Goal: Task Accomplishment & Management: Use online tool/utility

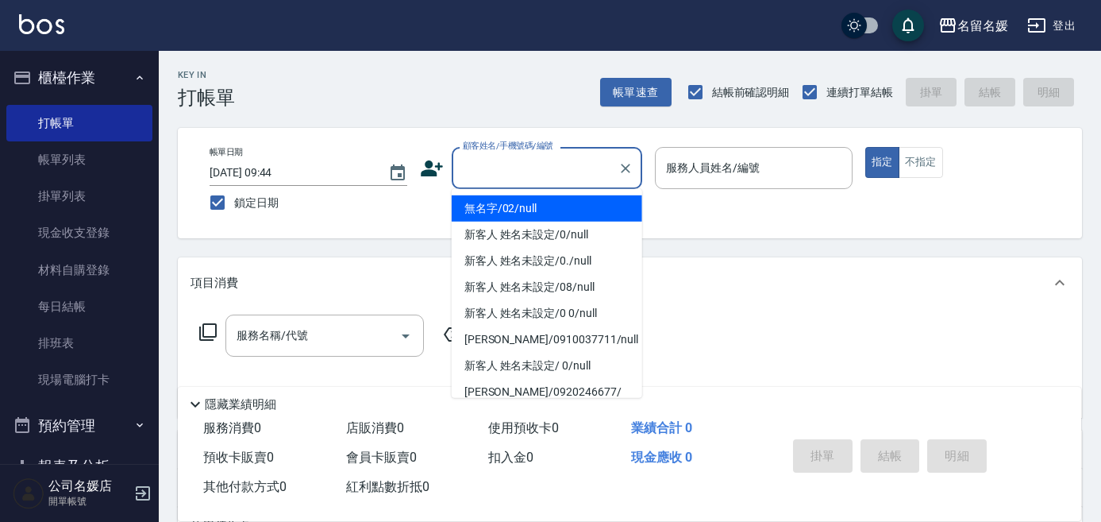
type input "0"
type input "無名字/02/null"
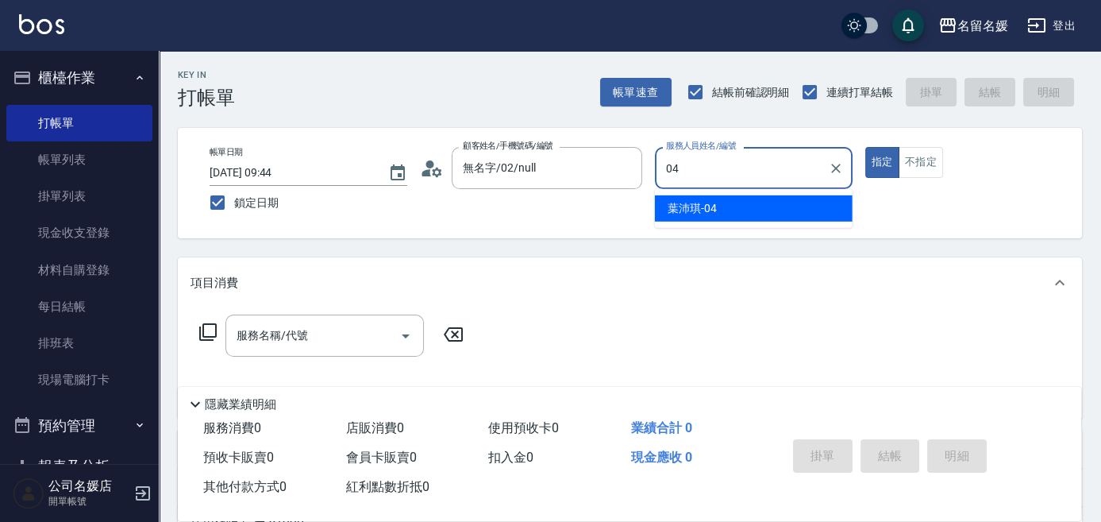
type input "04"
type button "true"
type input "[PERSON_NAME]-04"
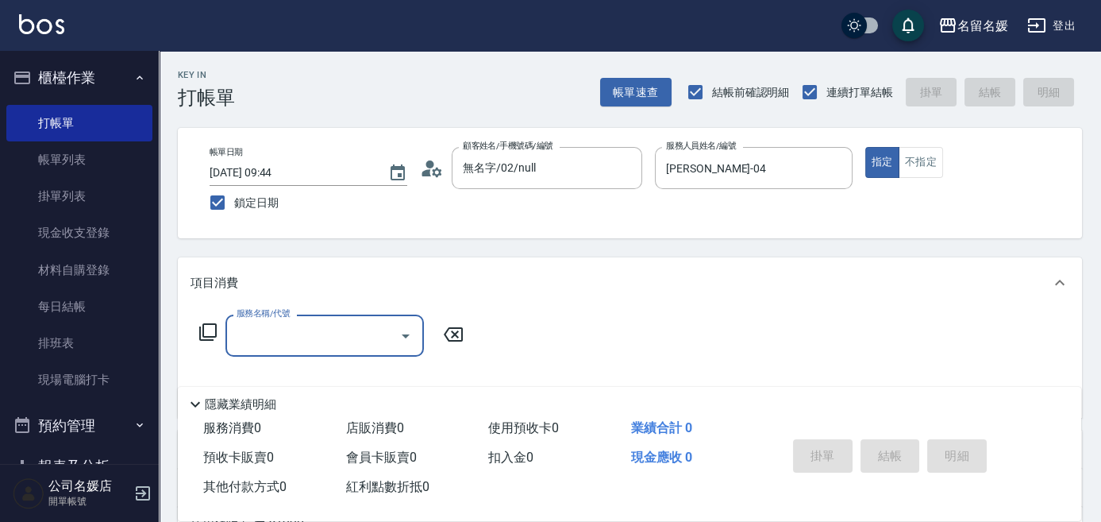
type input "2"
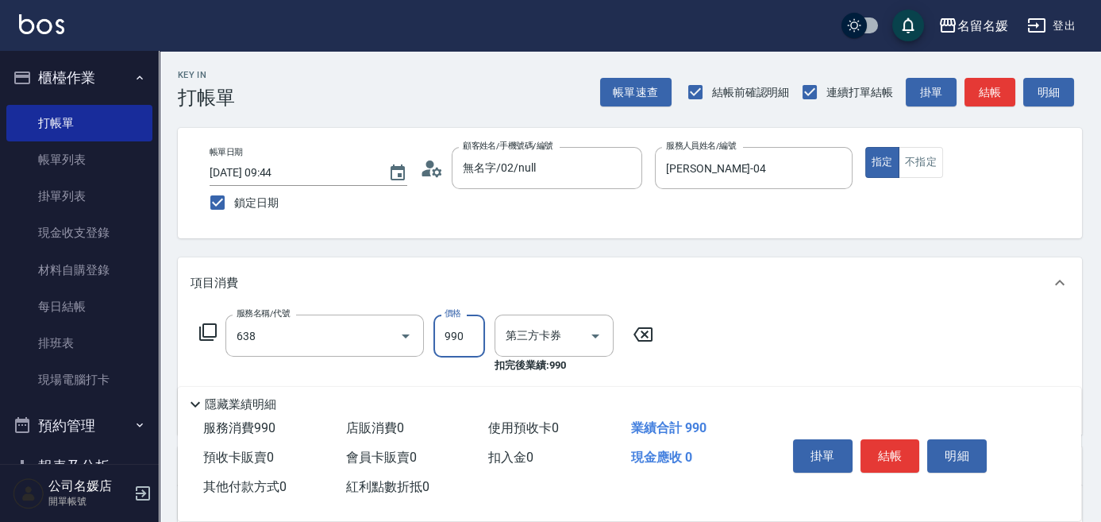
type input "(芙)頭皮養護套卡(638)"
type input "舊有卡券"
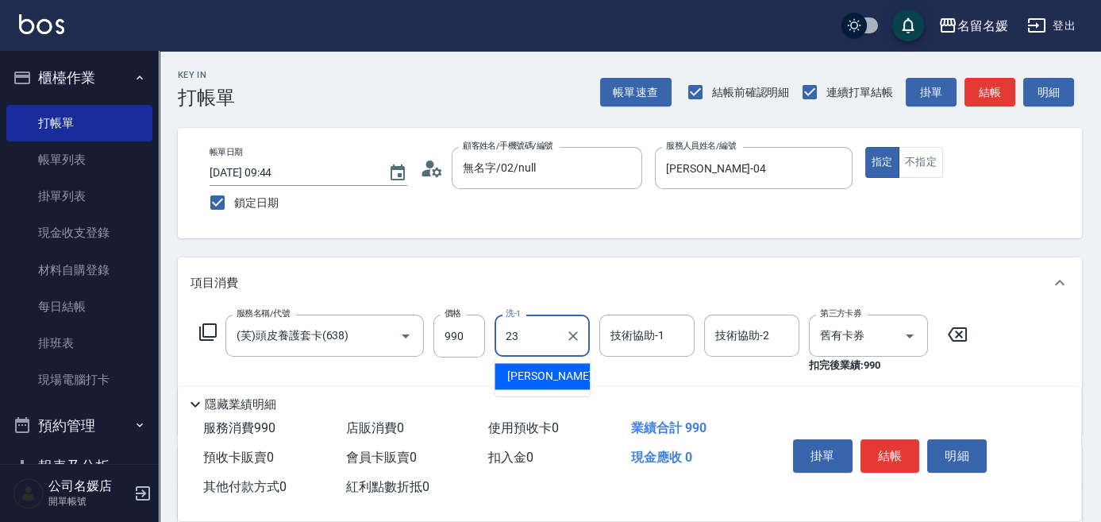
type input "[PERSON_NAME]-23"
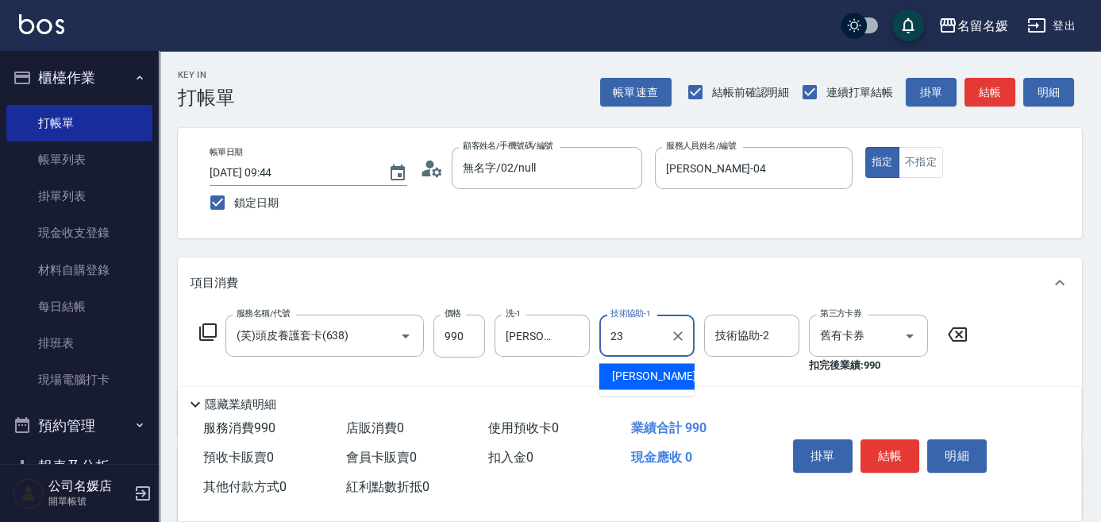
type input "[PERSON_NAME]-23"
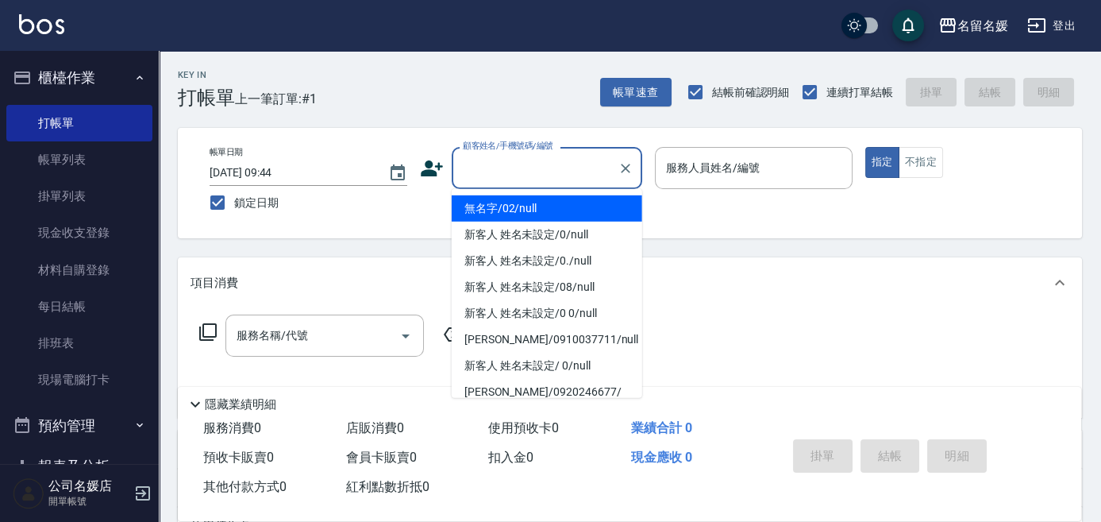
click at [528, 170] on input "顧客姓名/手機號碼/編號" at bounding box center [535, 168] width 152 height 28
click at [569, 215] on li "無名字/02/null" at bounding box center [547, 208] width 191 height 26
type input "無名字/02/null"
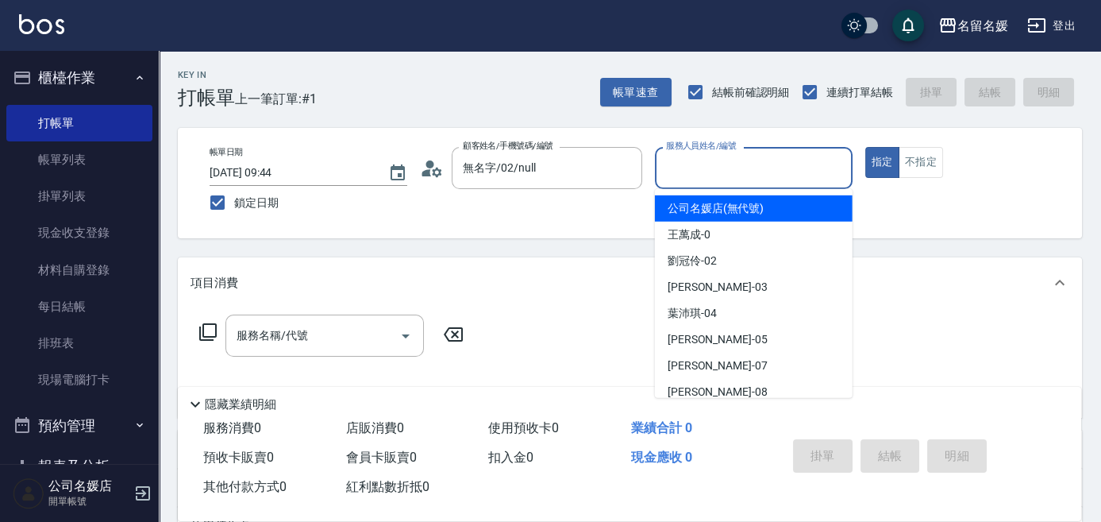
click at [713, 172] on input "服務人員姓名/編號" at bounding box center [753, 168] width 183 height 28
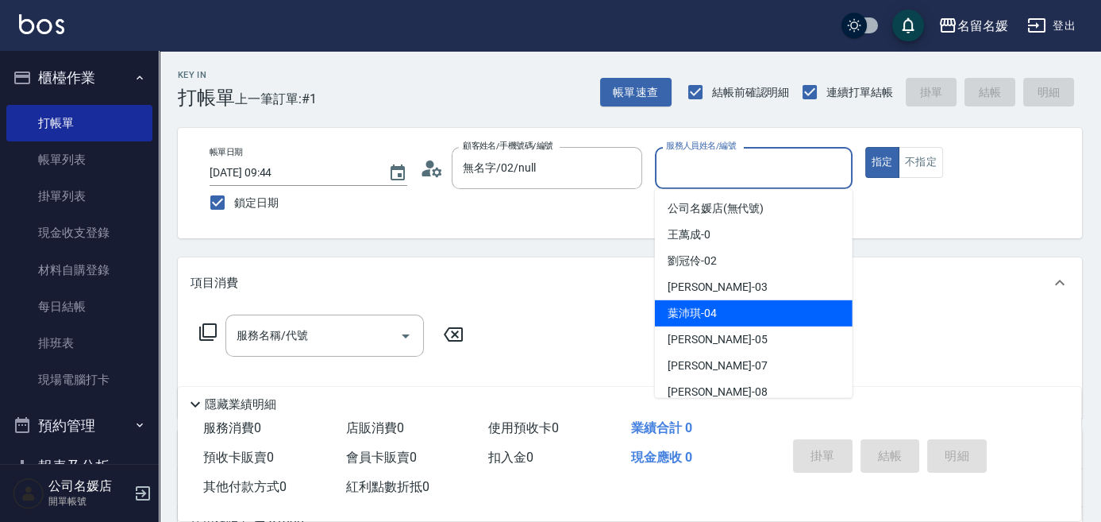
click at [726, 313] on div "[PERSON_NAME]-04" at bounding box center [754, 313] width 198 height 26
type input "[PERSON_NAME]-04"
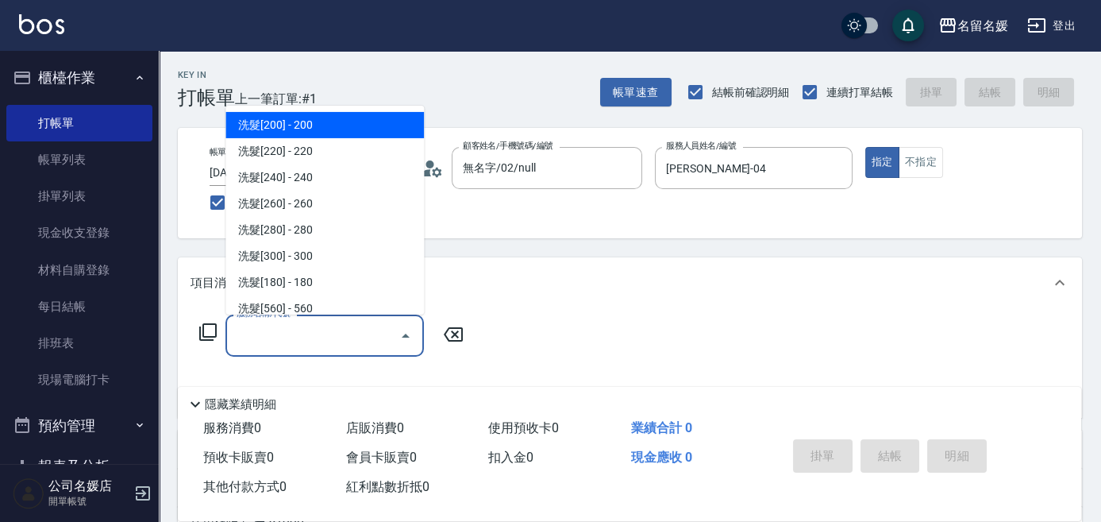
click at [290, 326] on input "服務名稱/代號" at bounding box center [313, 336] width 160 height 28
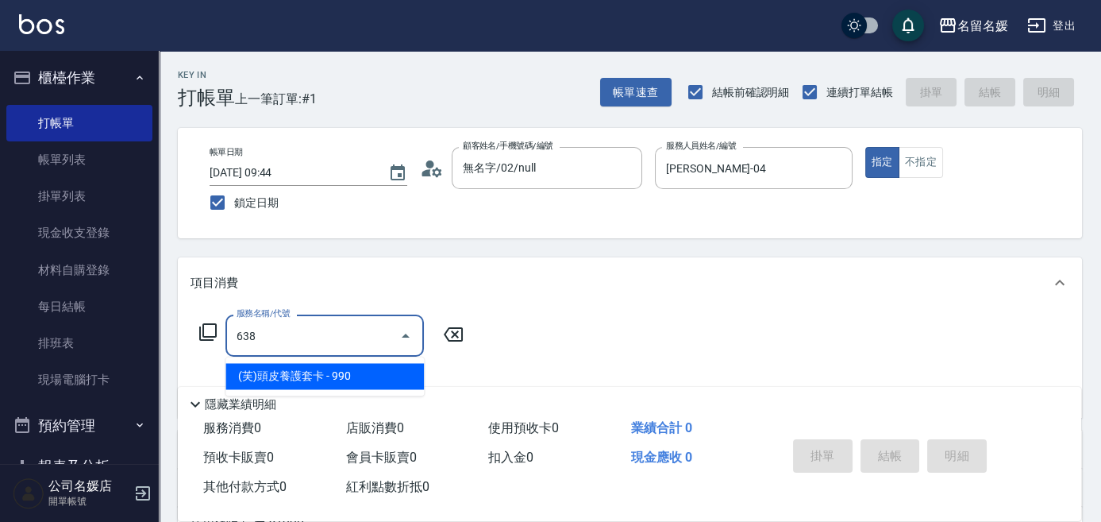
click at [343, 374] on span "(芙)頭皮養護套卡 - 990" at bounding box center [324, 376] width 198 height 26
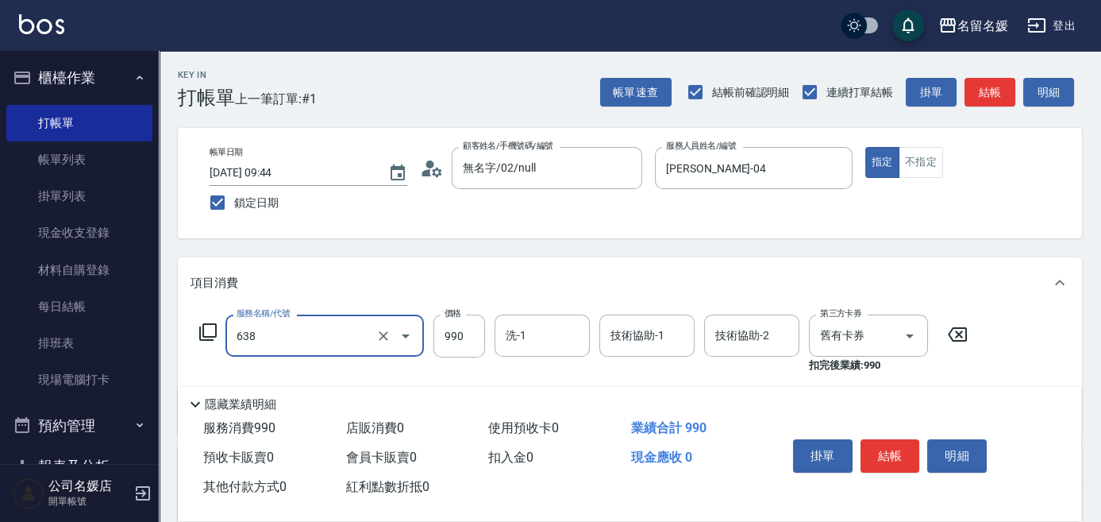
click at [337, 346] on input "638" at bounding box center [303, 336] width 140 height 28
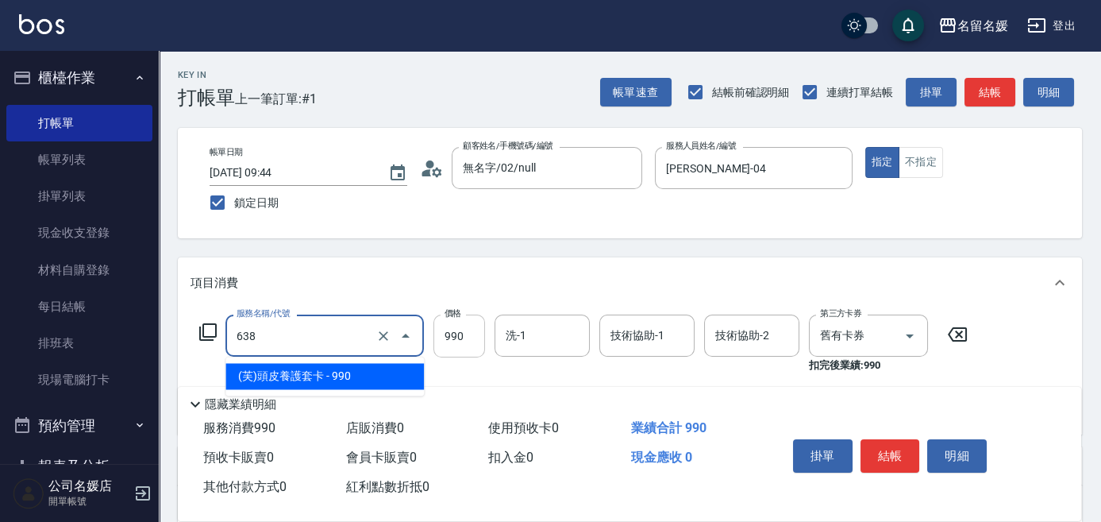
drag, startPoint x: 337, startPoint y: 346, endPoint x: 471, endPoint y: 353, distance: 133.5
click at [360, 369] on span "(芙)頭皮養護套卡 - 990" at bounding box center [324, 376] width 198 height 26
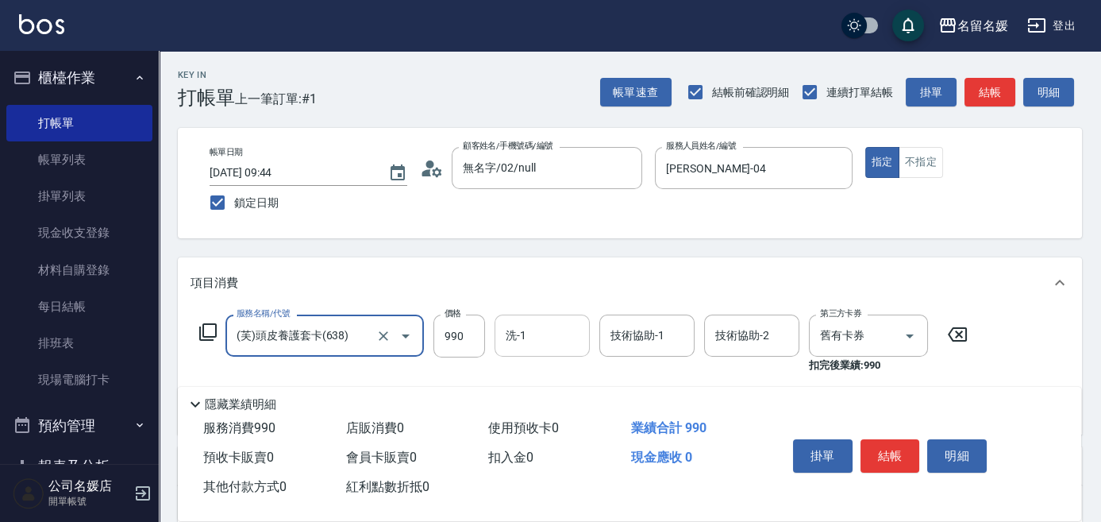
type input "(芙)頭皮養護套卡(638)"
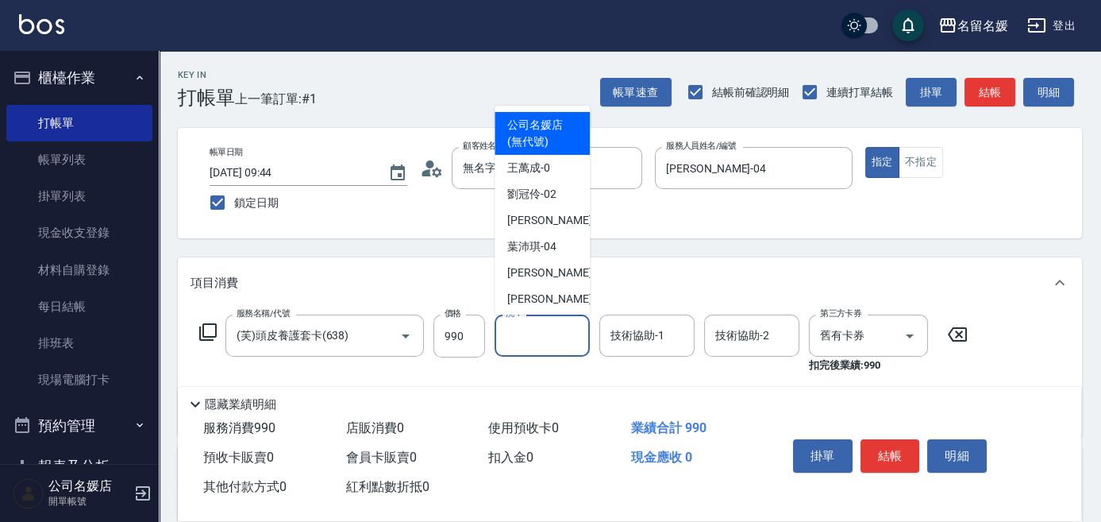
click at [535, 337] on input "洗-1" at bounding box center [542, 336] width 81 height 28
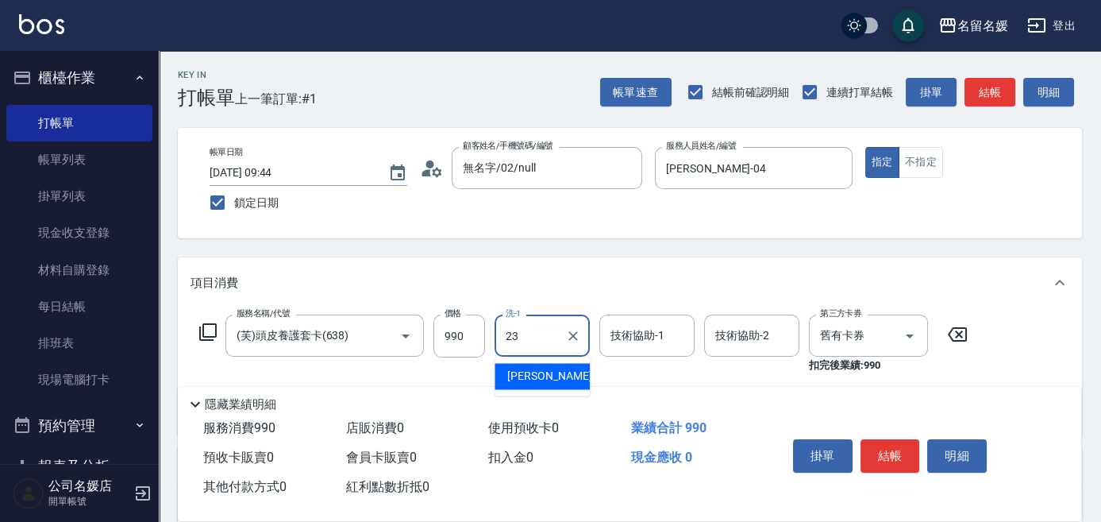
click at [567, 376] on div "[PERSON_NAME]-23" at bounding box center [542, 376] width 95 height 26
type input "[PERSON_NAME]-23"
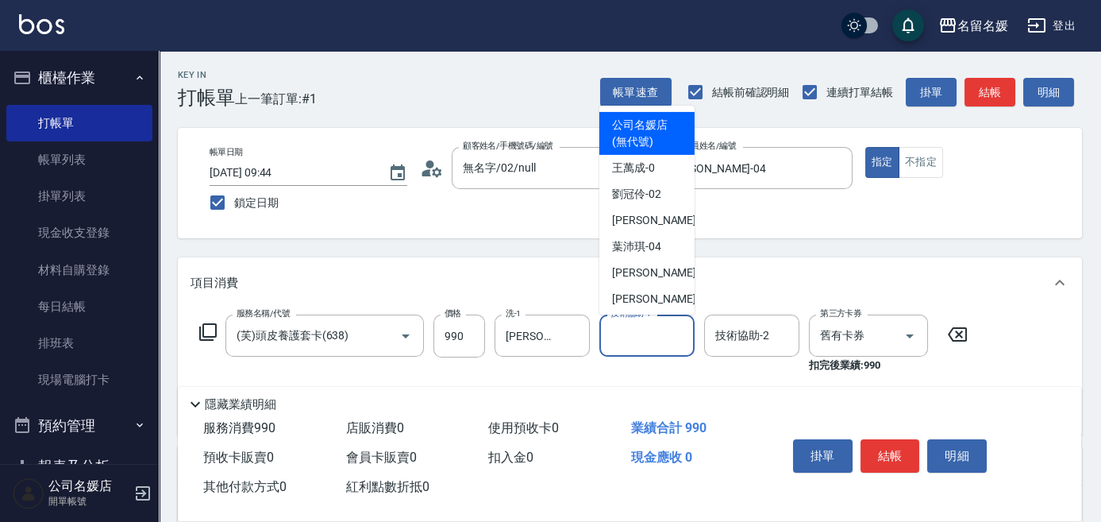
click at [622, 338] on input "技術協助-1" at bounding box center [647, 336] width 81 height 28
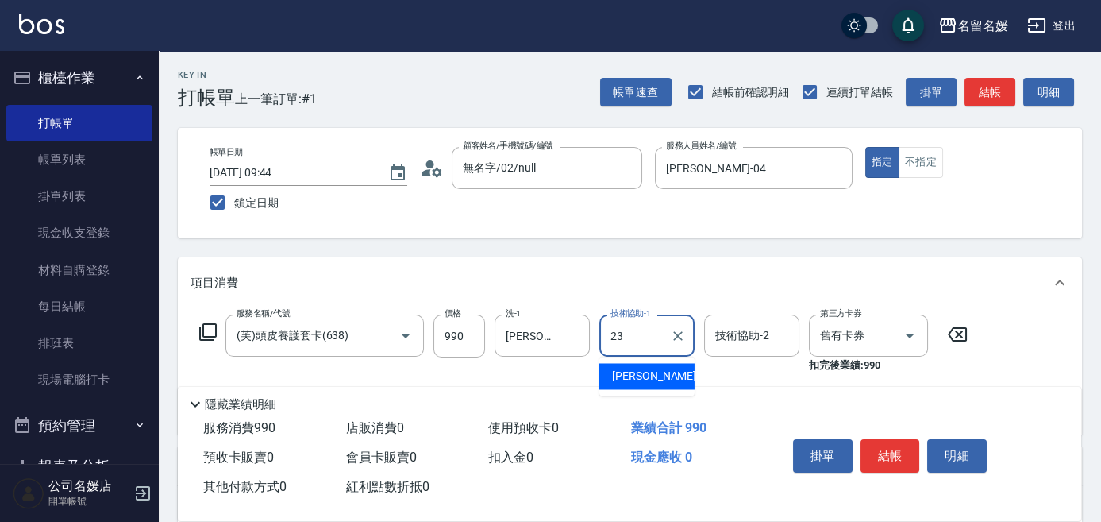
click at [663, 375] on div "[PERSON_NAME]-23" at bounding box center [646, 376] width 95 height 26
type input "[PERSON_NAME]-23"
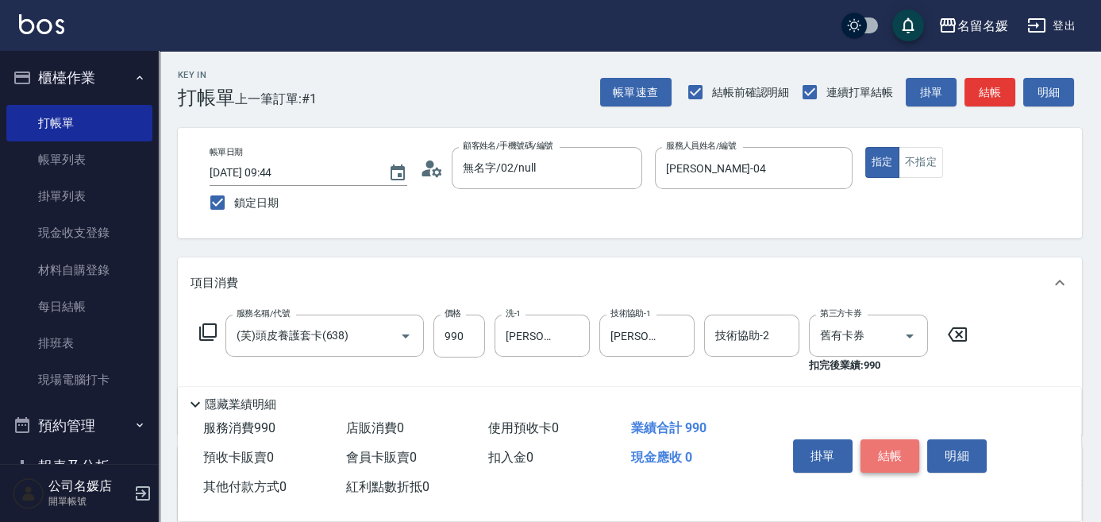
click at [891, 455] on button "結帳" at bounding box center [891, 455] width 60 height 33
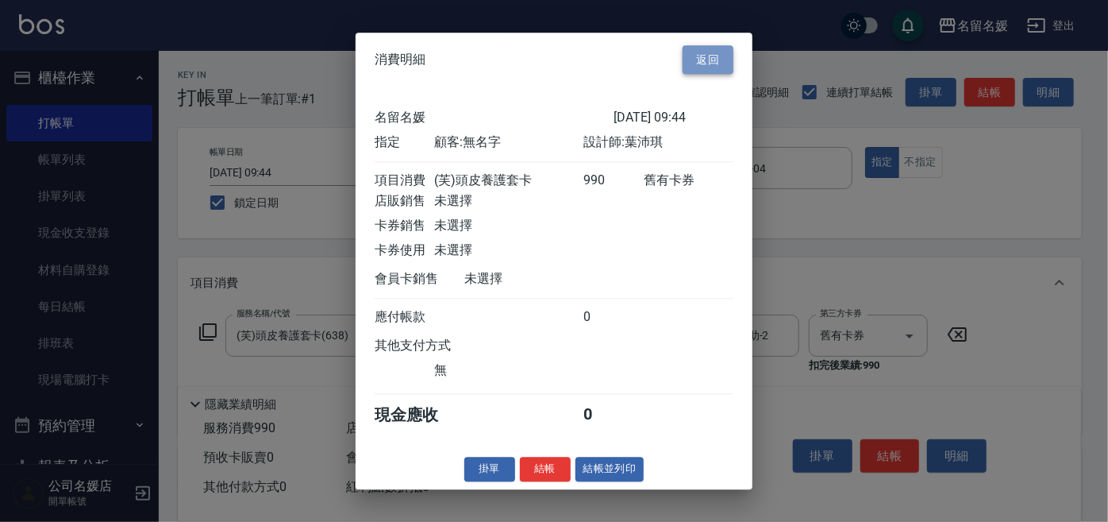
click at [694, 48] on button "返回" at bounding box center [708, 59] width 51 height 29
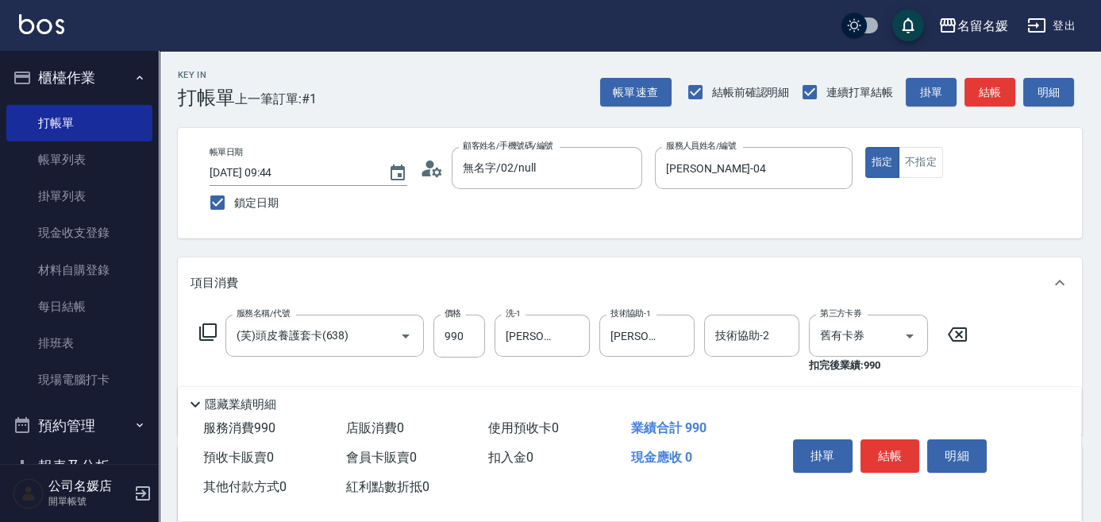
click at [957, 333] on icon at bounding box center [957, 334] width 19 height 14
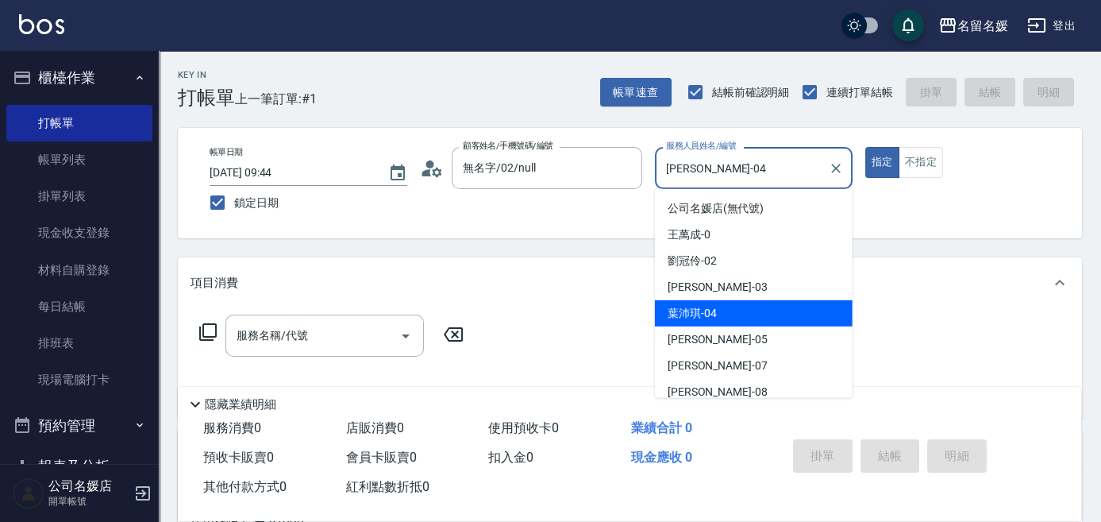
click at [757, 166] on input "[PERSON_NAME]-04" at bounding box center [742, 168] width 160 height 28
click at [836, 163] on icon "Clear" at bounding box center [836, 168] width 16 height 16
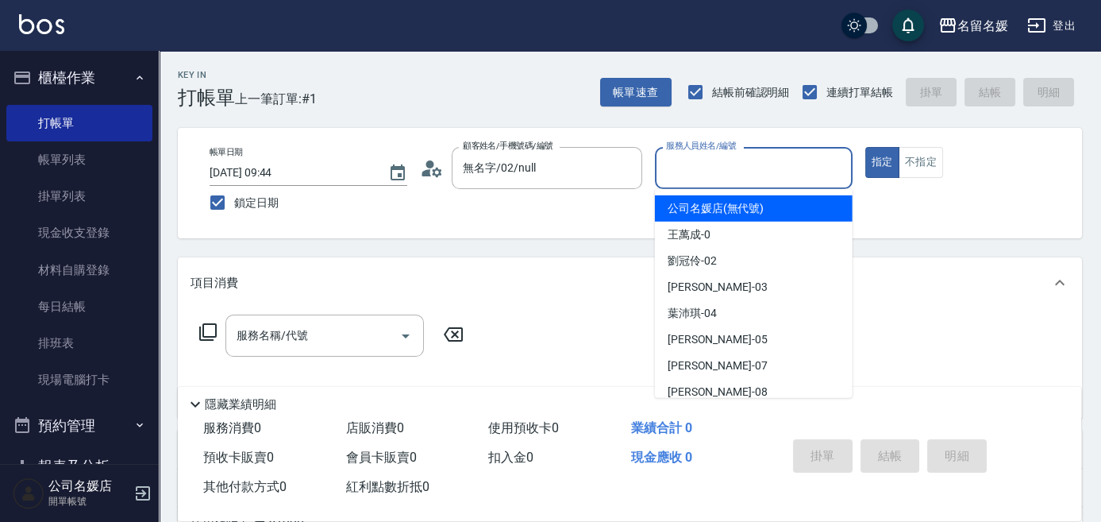
type input "1"
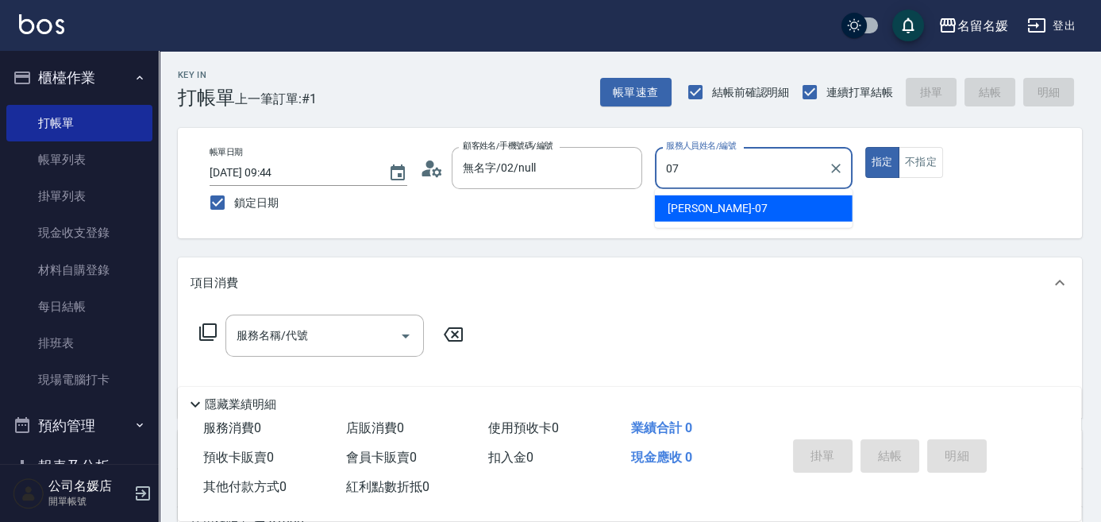
type input "[PERSON_NAME]-07"
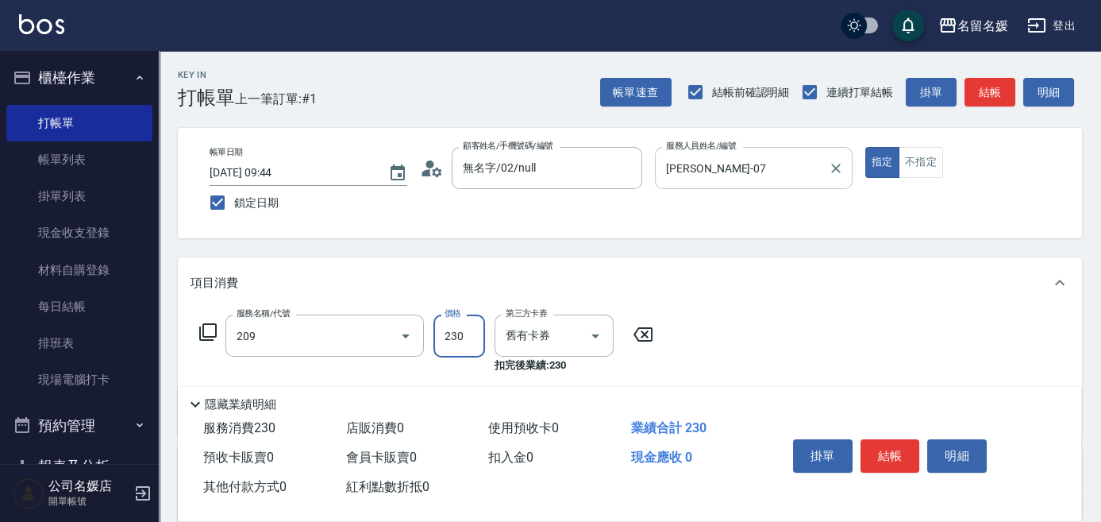
type input "洗髮券-(卡)230(209)"
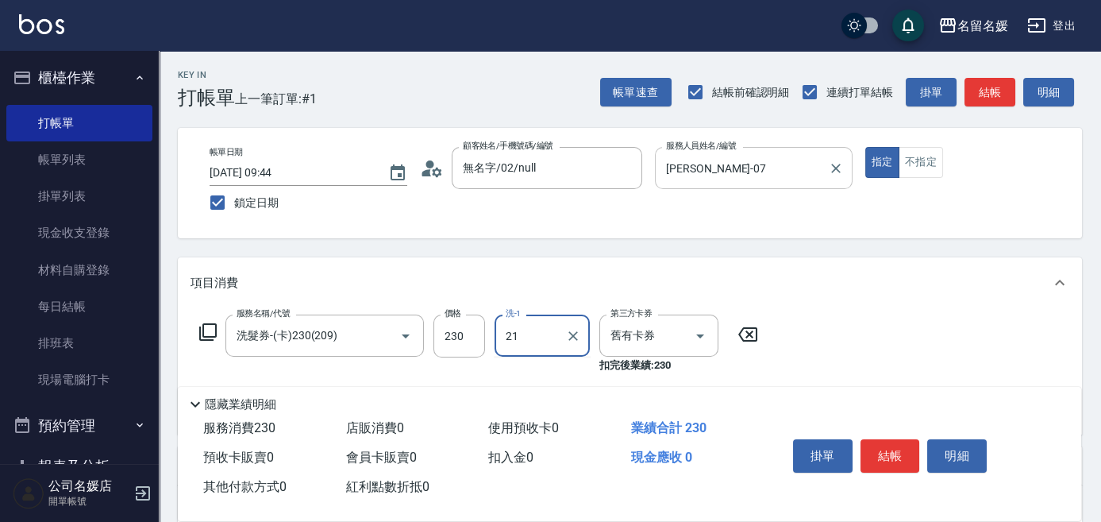
type input "[PERSON_NAME]-21"
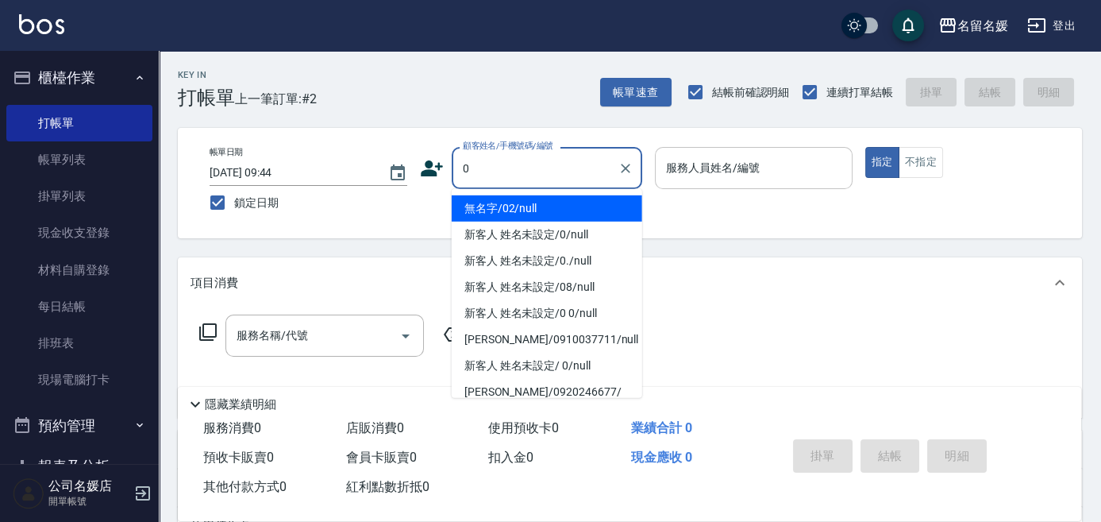
type input "0"
type input "07"
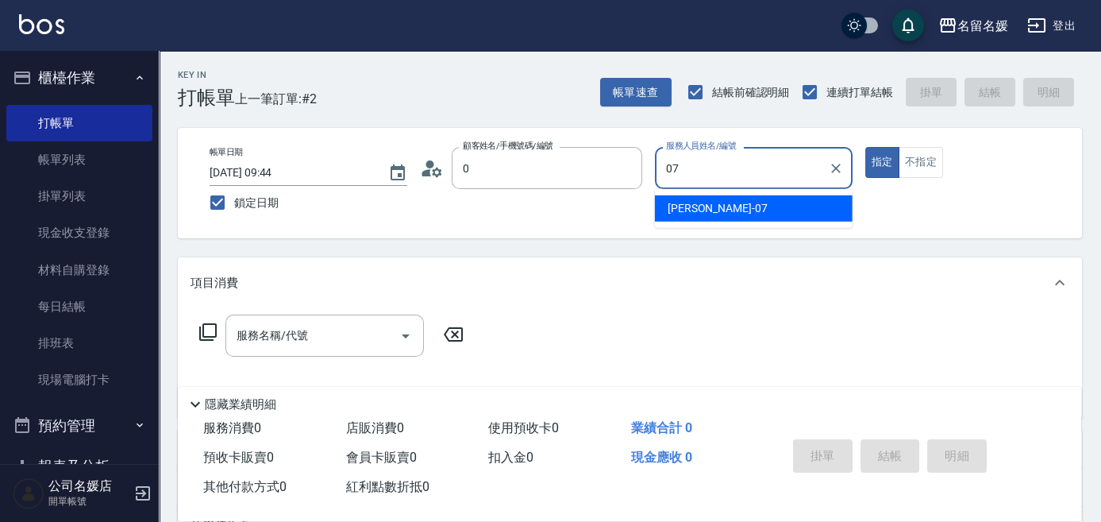
type input "無名字/02/null"
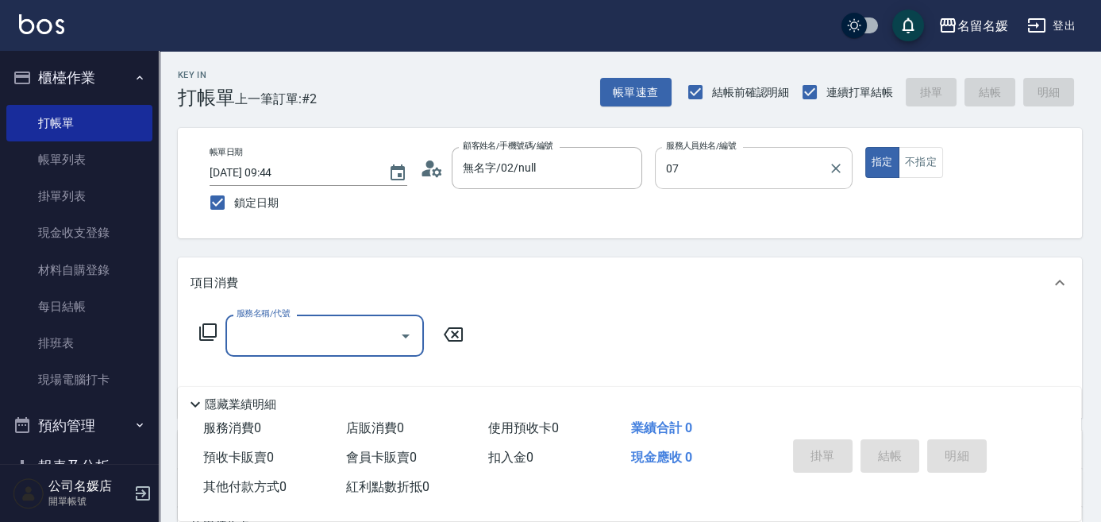
type input "[PERSON_NAME]-07"
type input "新客人 姓名未設定/0/null"
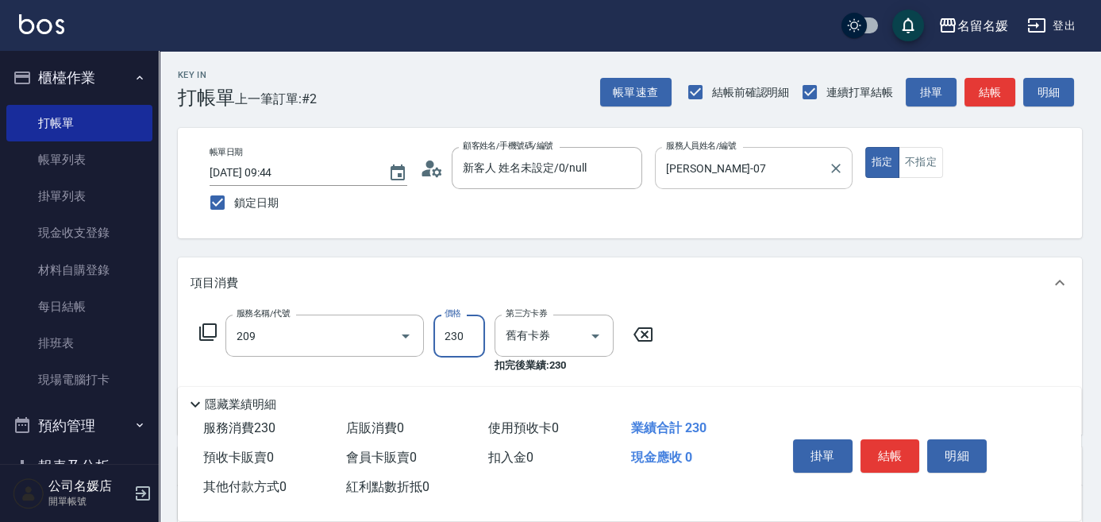
type input "洗髮券-(卡)230(209)"
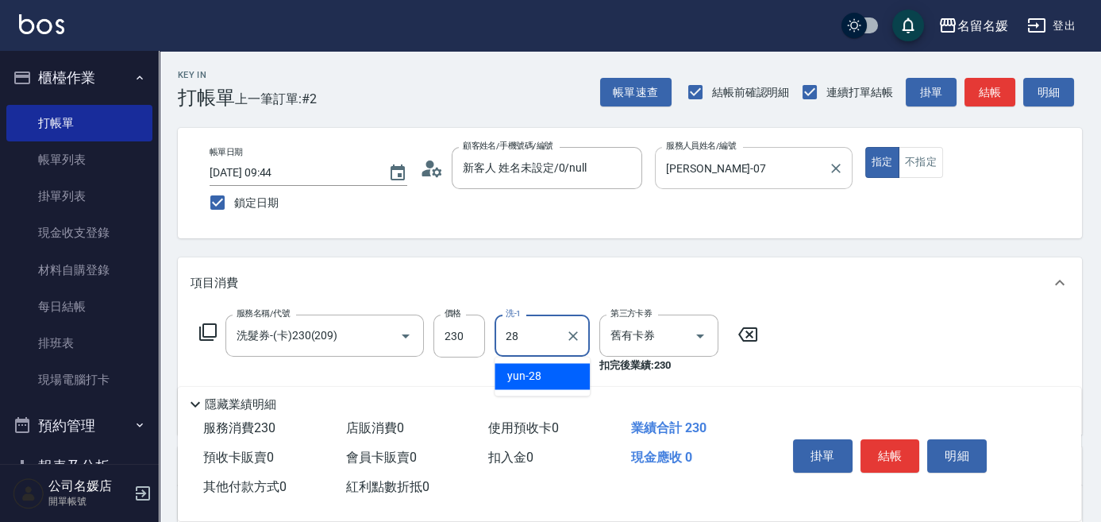
type input "yun-28"
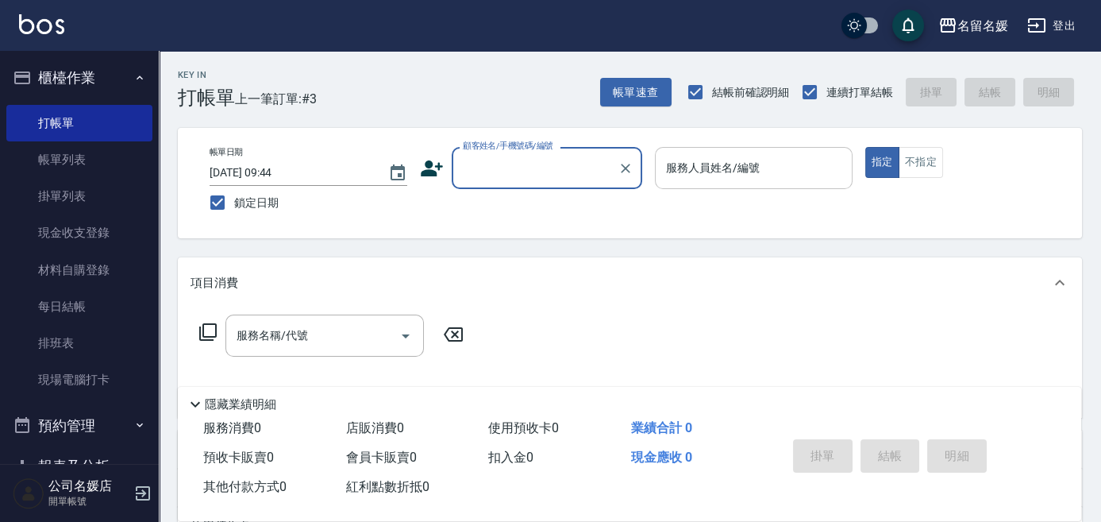
click at [554, 163] on input "顧客姓名/手機號碼/編號" at bounding box center [535, 168] width 152 height 28
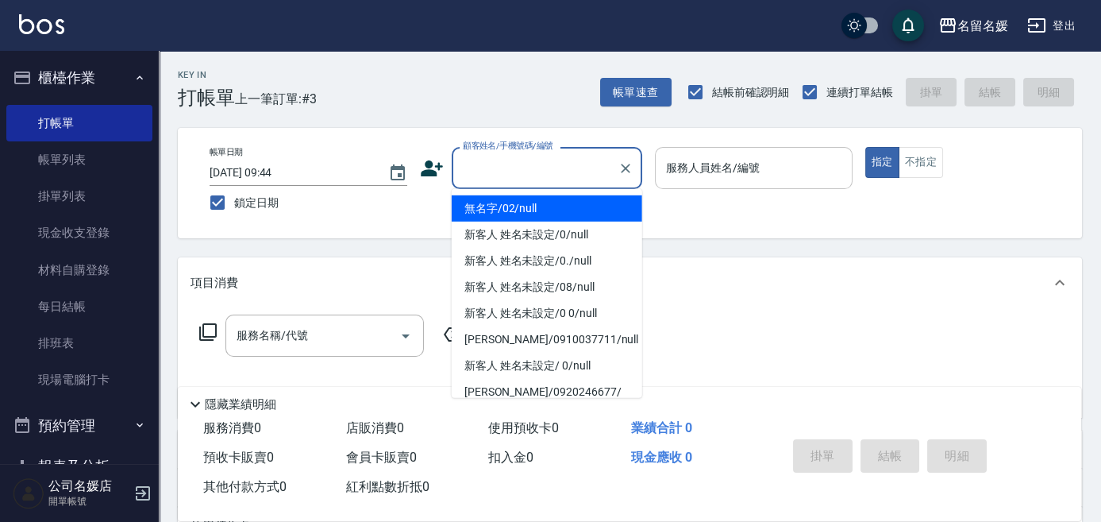
click at [552, 204] on li "無名字/02/null" at bounding box center [547, 208] width 191 height 26
type input "無名字/02/null"
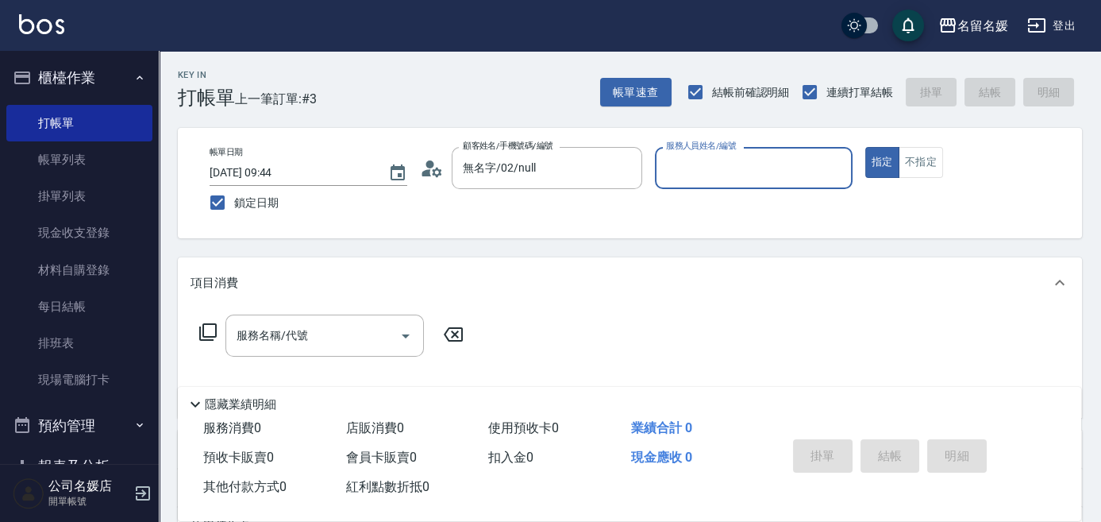
click at [674, 157] on input "服務人員姓名/編號" at bounding box center [753, 168] width 183 height 28
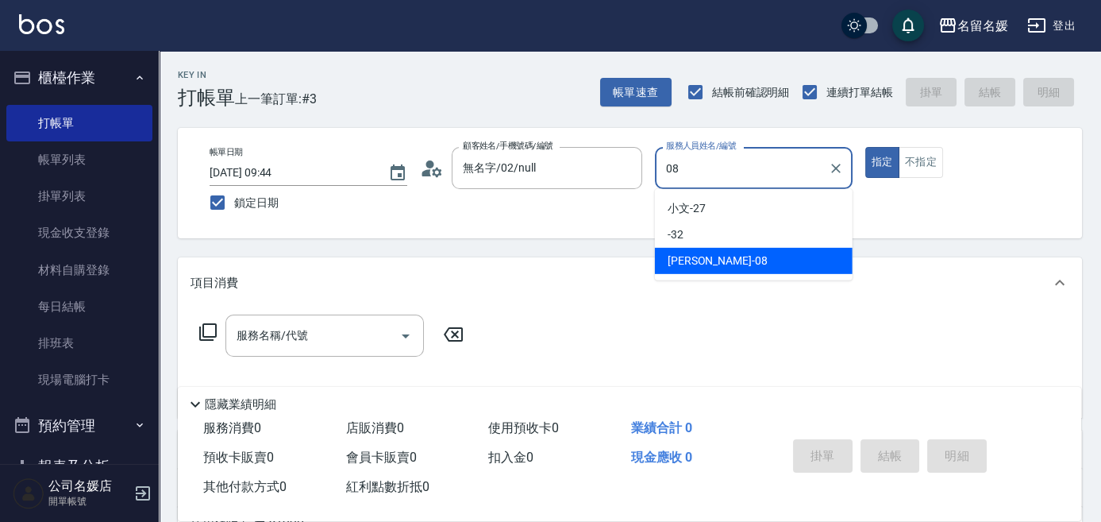
type input "[PERSON_NAME]-08"
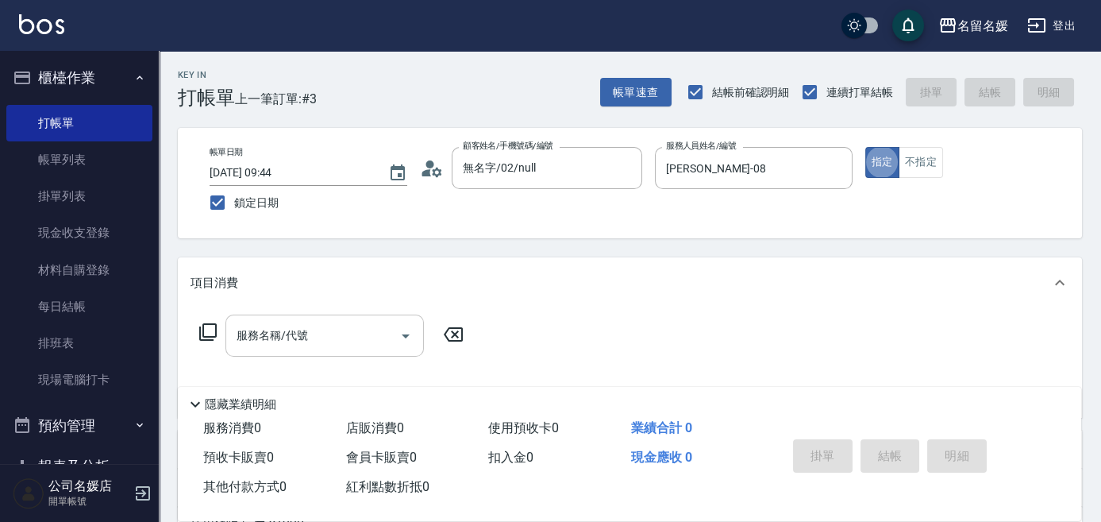
click at [322, 335] on input "服務名稱/代號" at bounding box center [313, 336] width 160 height 28
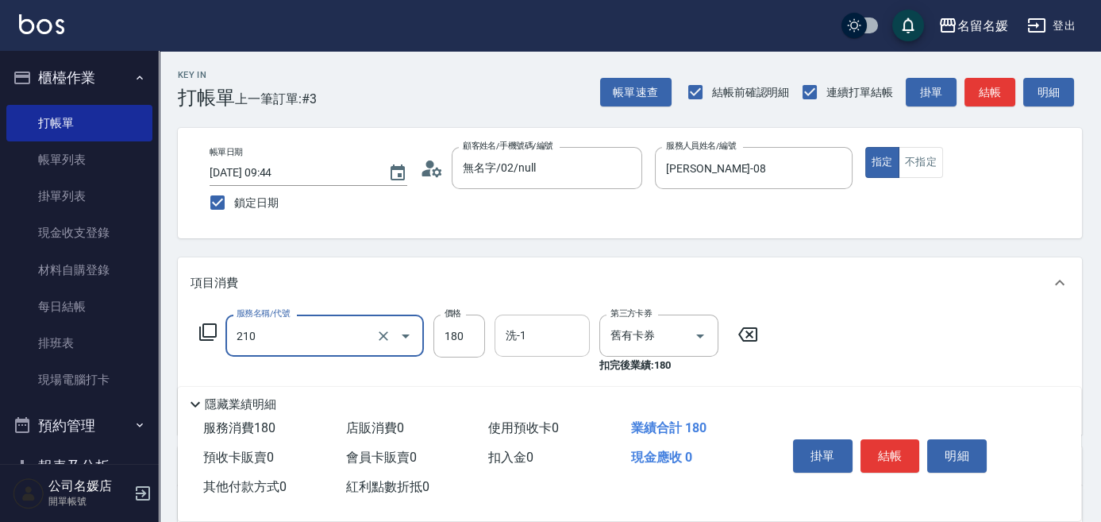
type input "洗券-(卡)180(210)"
click at [538, 339] on input "洗-1" at bounding box center [542, 336] width 81 height 28
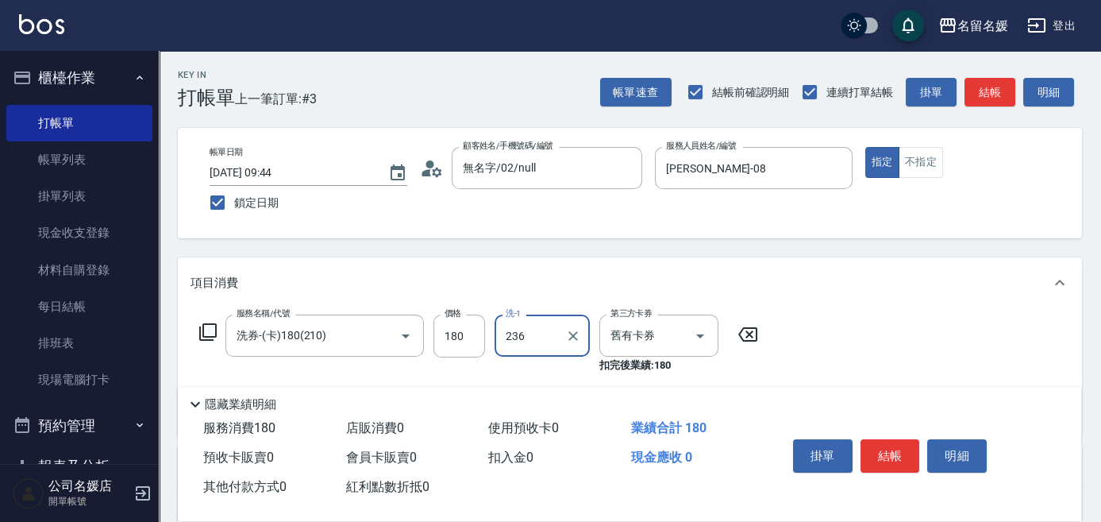
type input "236"
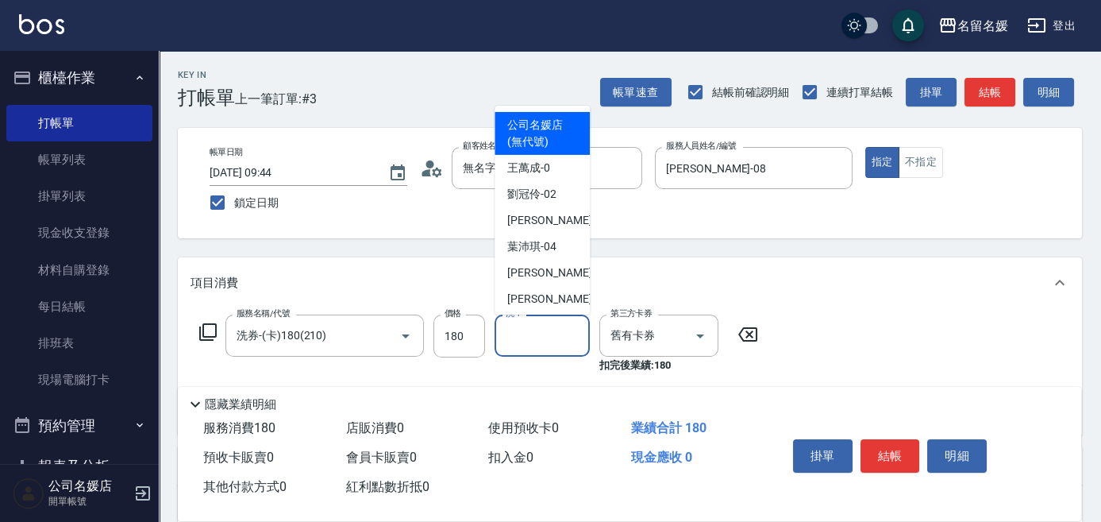
click at [538, 339] on input "洗-1" at bounding box center [542, 336] width 81 height 28
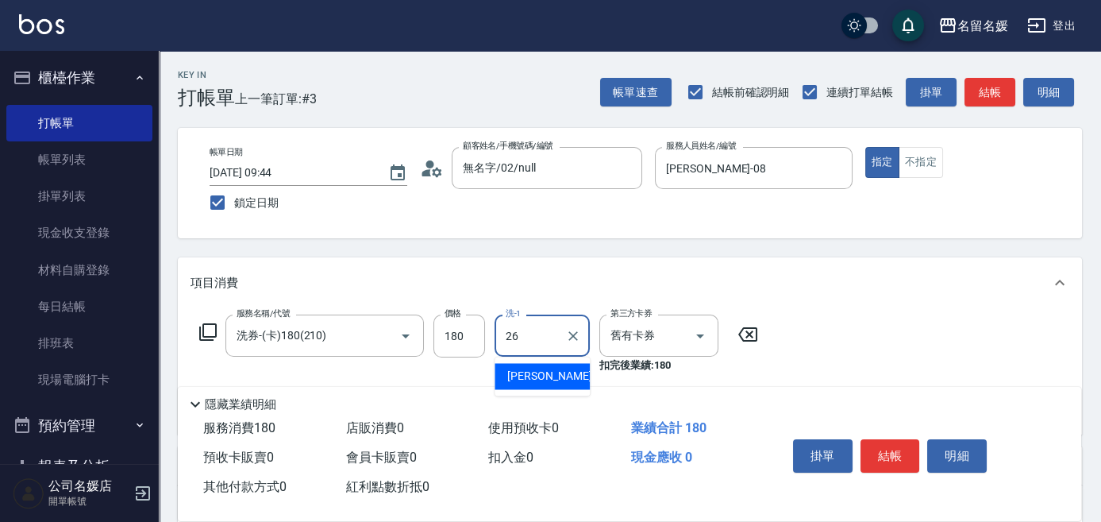
type input "[PERSON_NAME]-26"
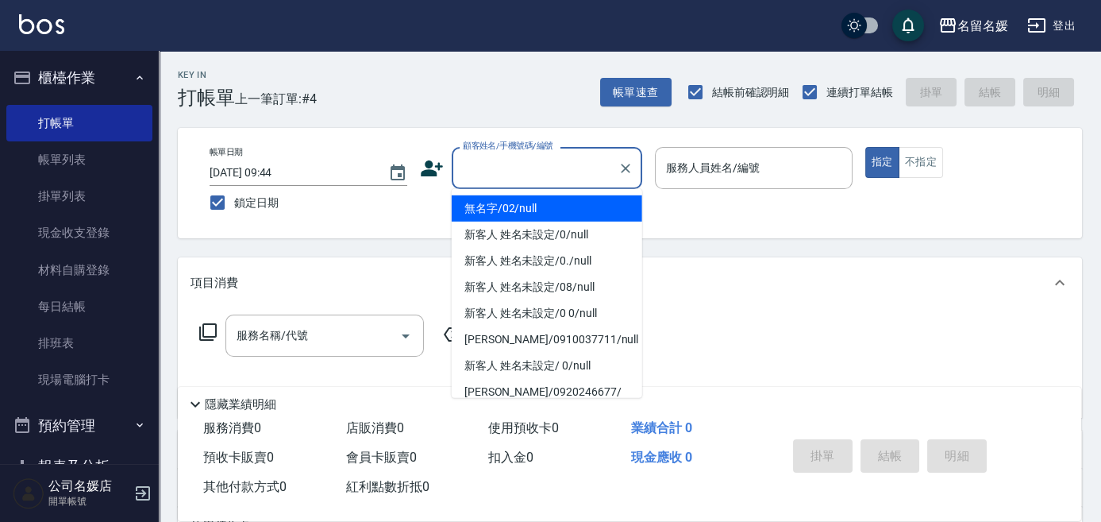
type input "0"
type input "無名字/02/null"
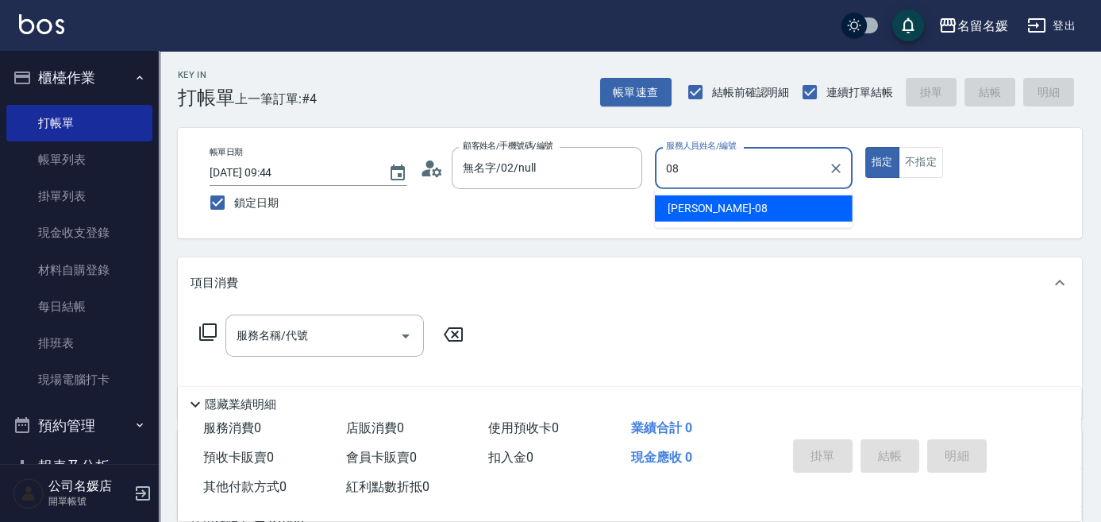
type input "[PERSON_NAME]-08"
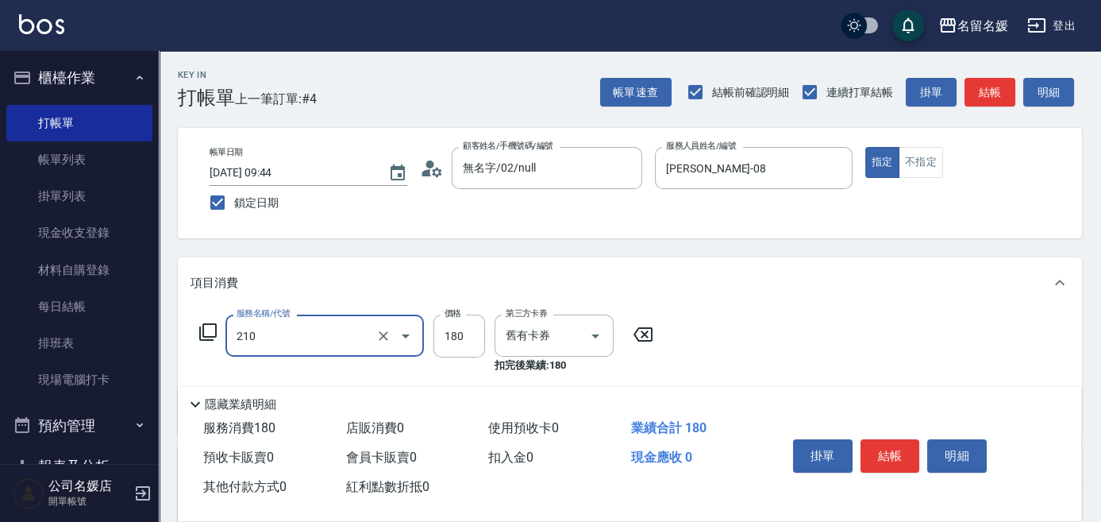
type input "洗券-(卡)180(210)"
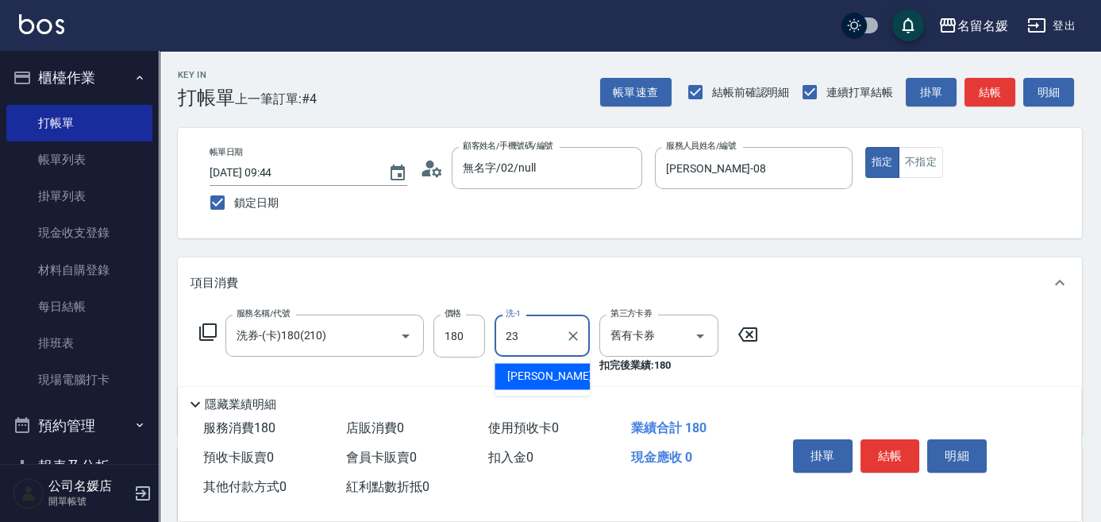
type input "[PERSON_NAME]-23"
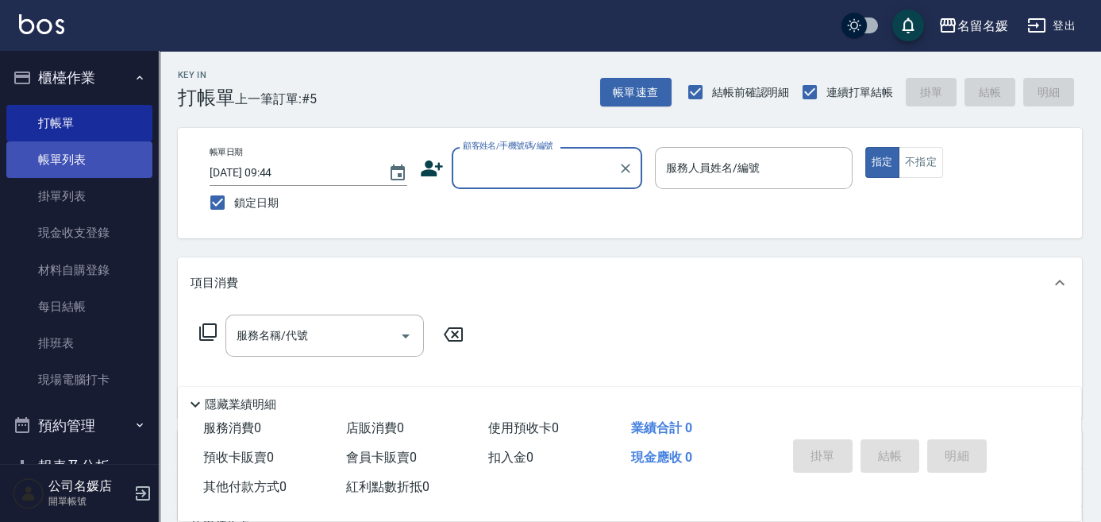
click at [111, 162] on link "帳單列表" at bounding box center [79, 159] width 146 height 37
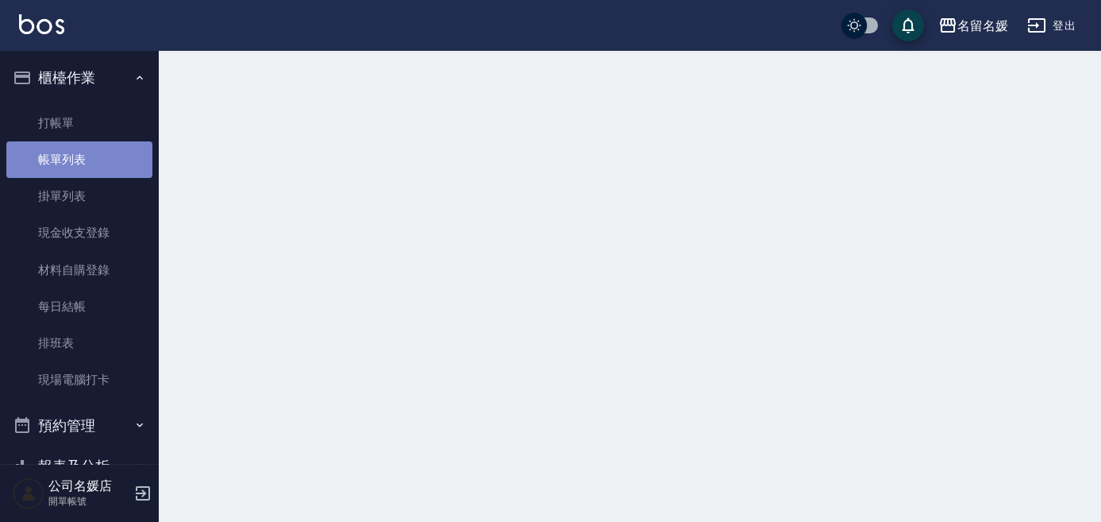
click at [111, 162] on link "帳單列表" at bounding box center [79, 159] width 146 height 37
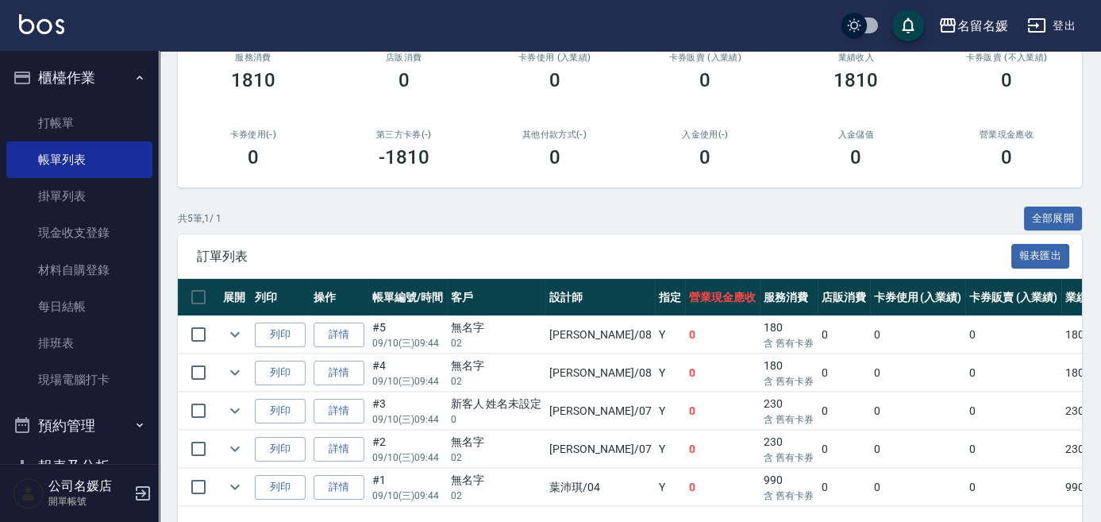
scroll to position [216, 0]
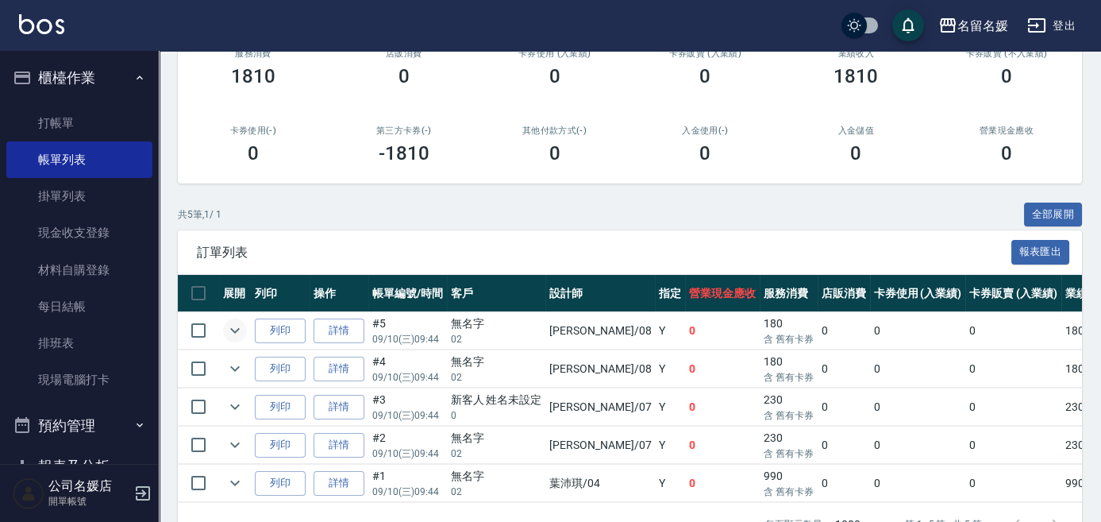
click at [233, 331] on icon "expand row" at bounding box center [234, 330] width 19 height 19
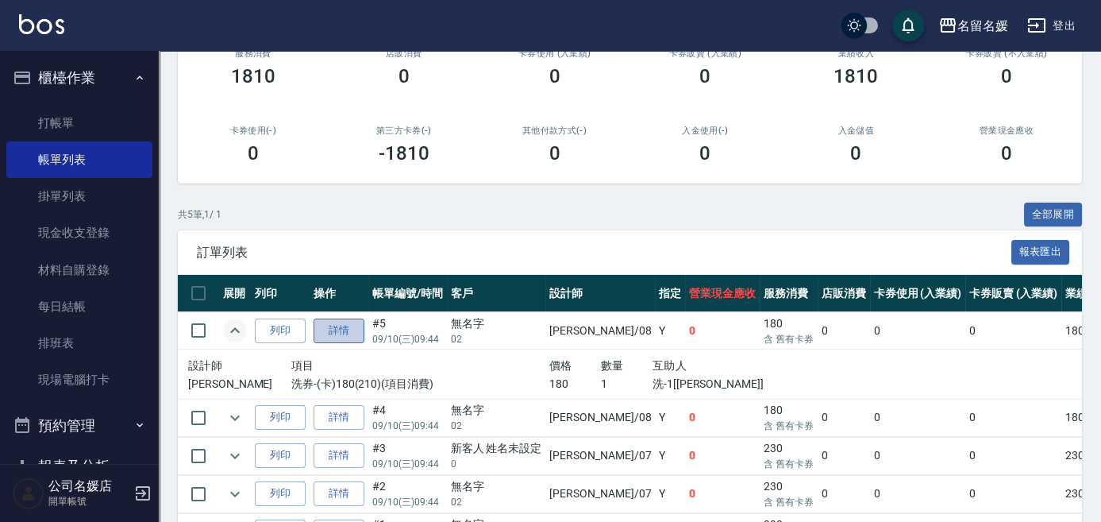
click at [349, 325] on link "詳情" at bounding box center [339, 330] width 51 height 25
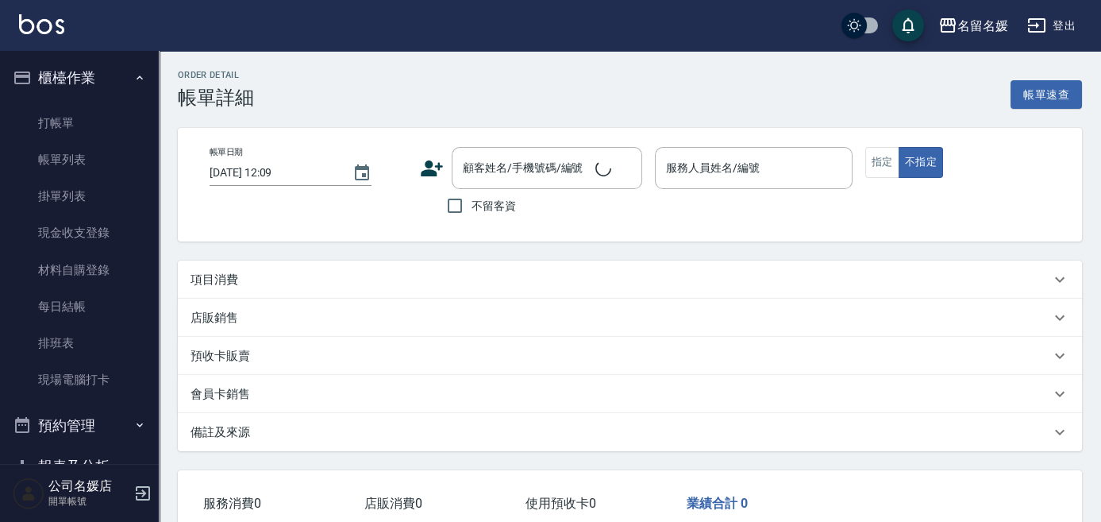
type input "[DATE] 09:44"
type input "[PERSON_NAME]-08"
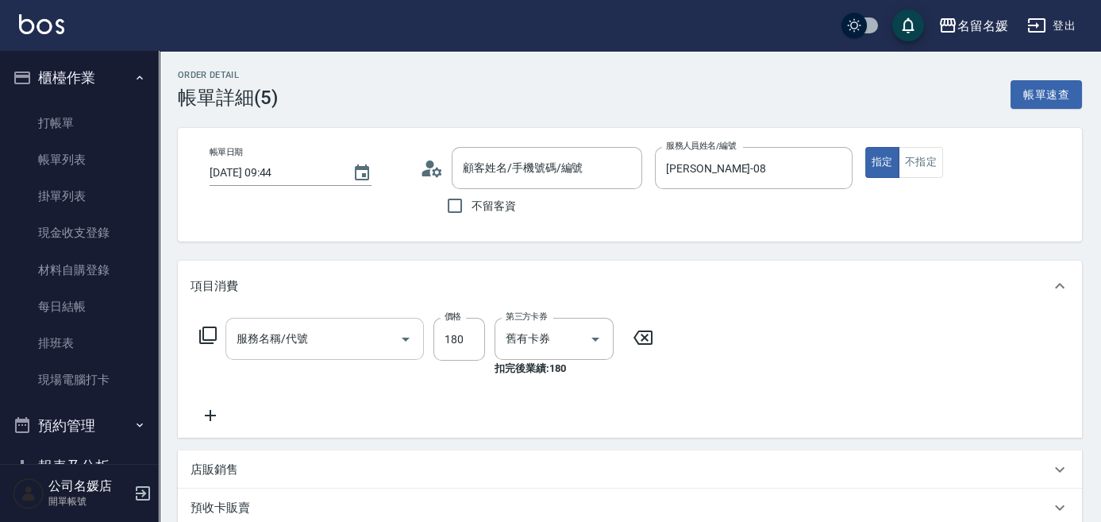
type input "無名字/02/null"
type input "洗券-(卡)180(210)"
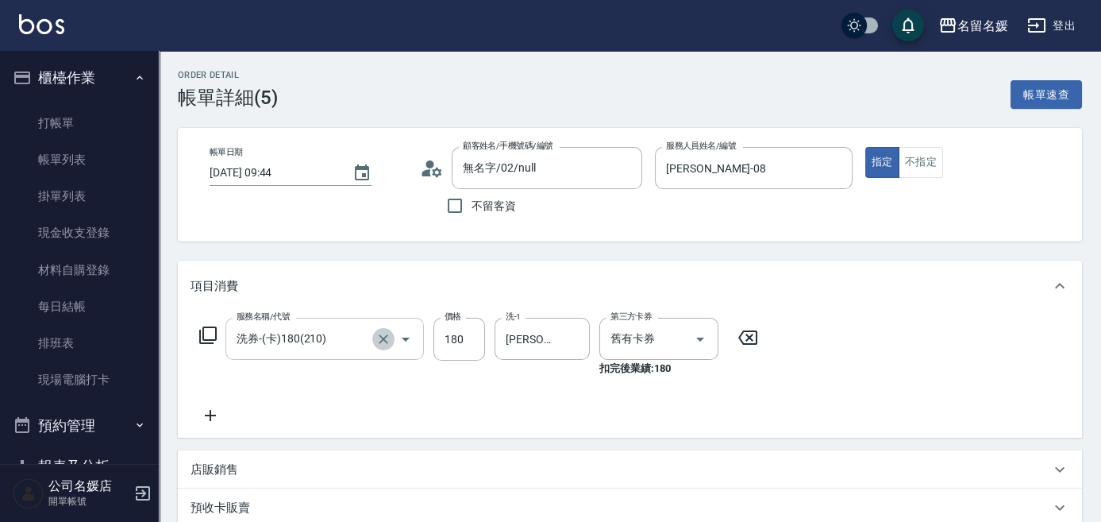
click at [376, 341] on icon "Clear" at bounding box center [384, 339] width 16 height 16
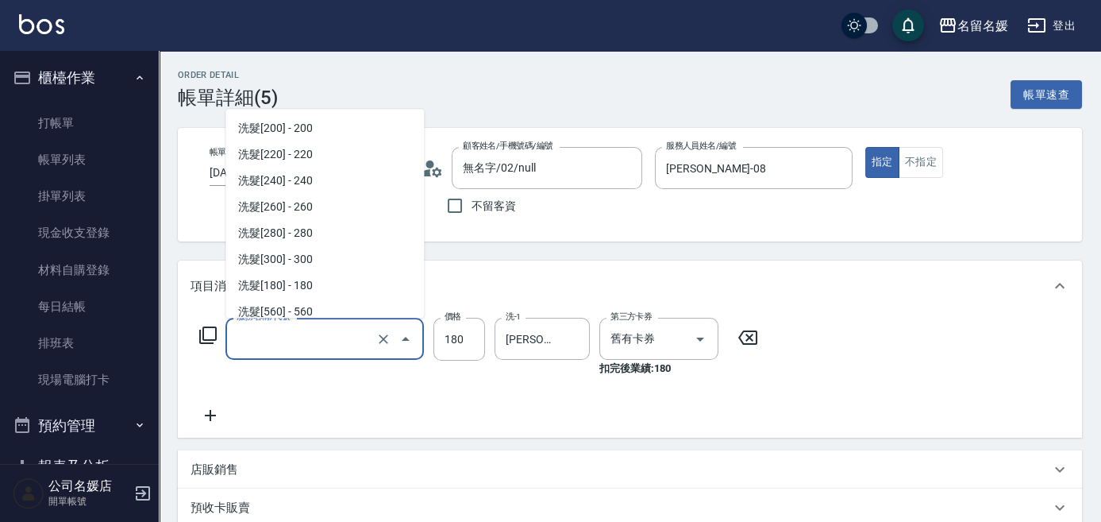
click at [328, 333] on input "服務名稱/代號" at bounding box center [303, 339] width 140 height 28
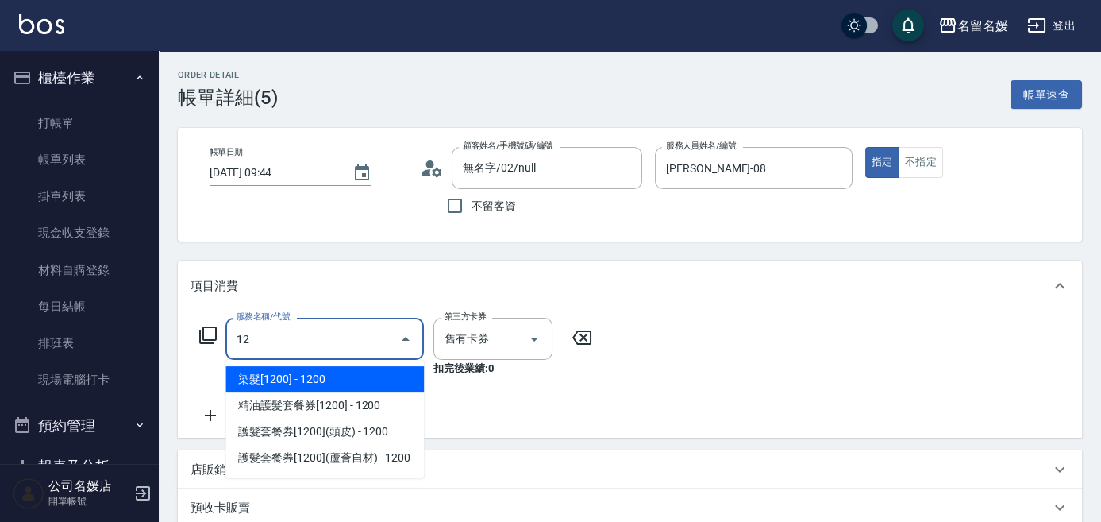
type input "染髮[1200](506)"
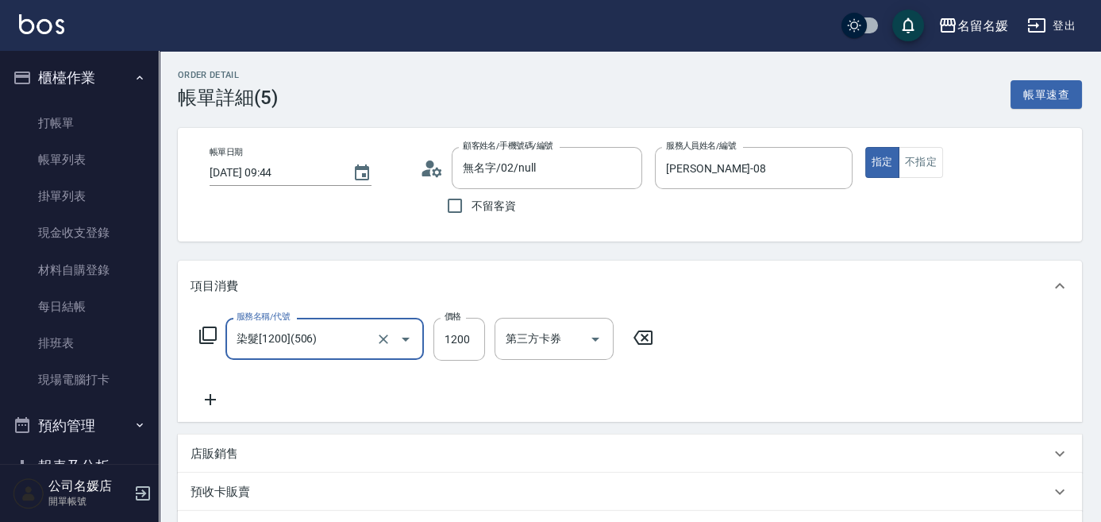
type input "染髮[1200](506)"
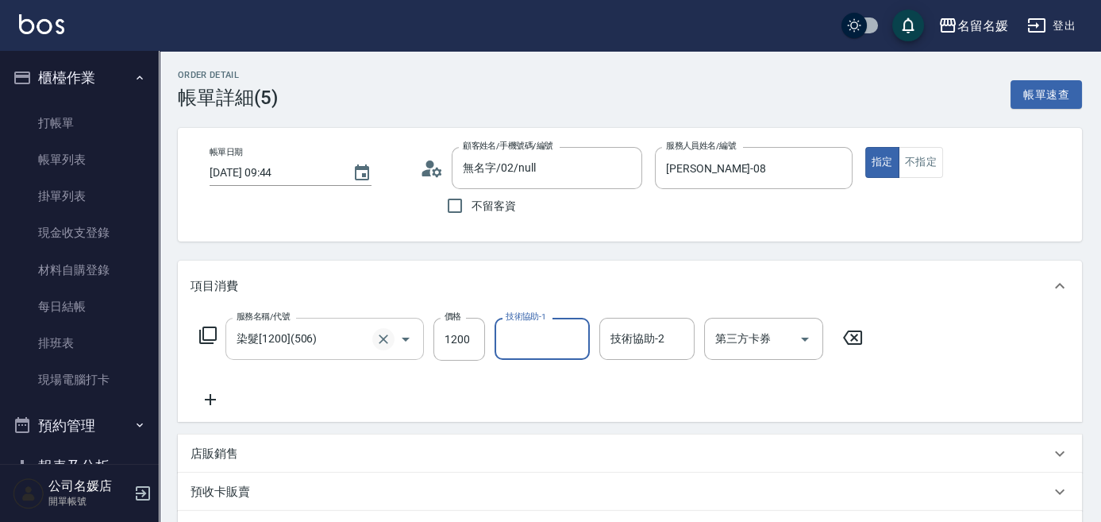
click at [385, 340] on icon "Clear" at bounding box center [384, 339] width 10 height 10
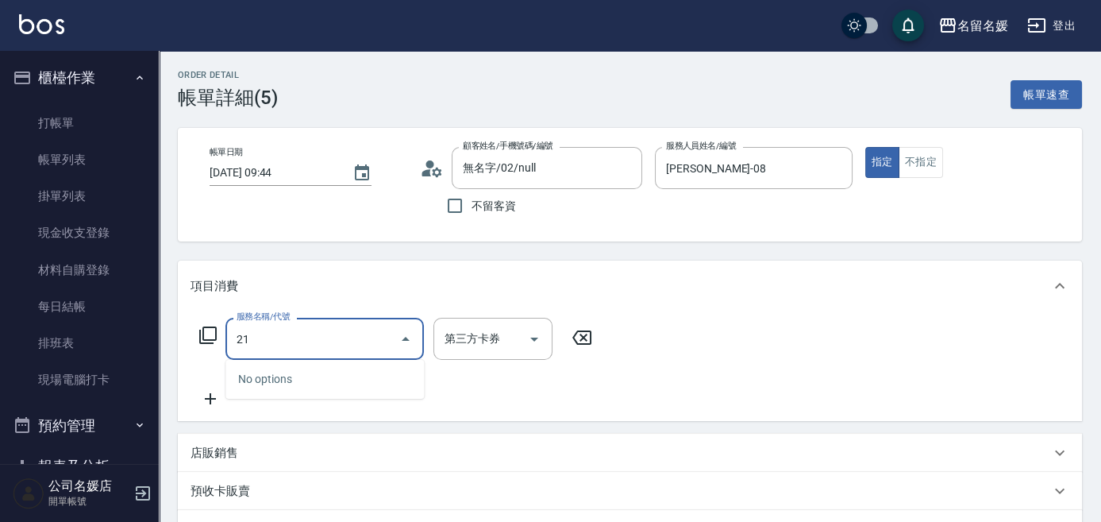
type input "212"
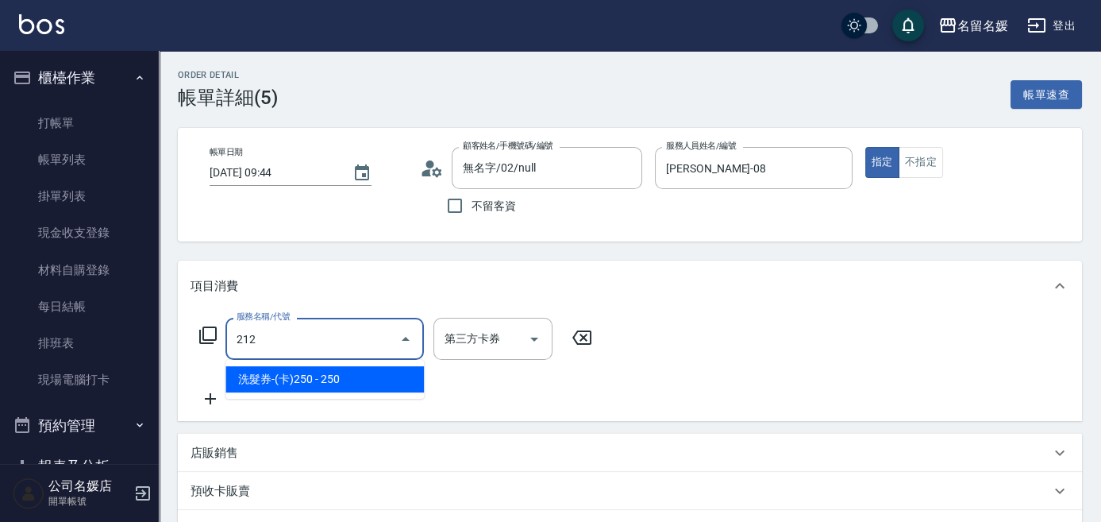
type input "舊有卡券"
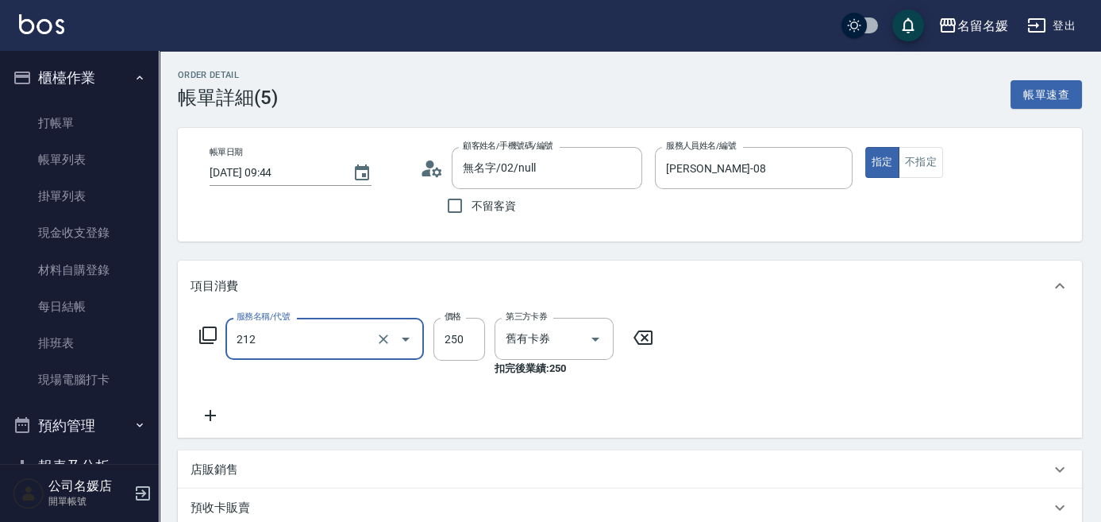
type input "洗髮券-(卡)250(212)"
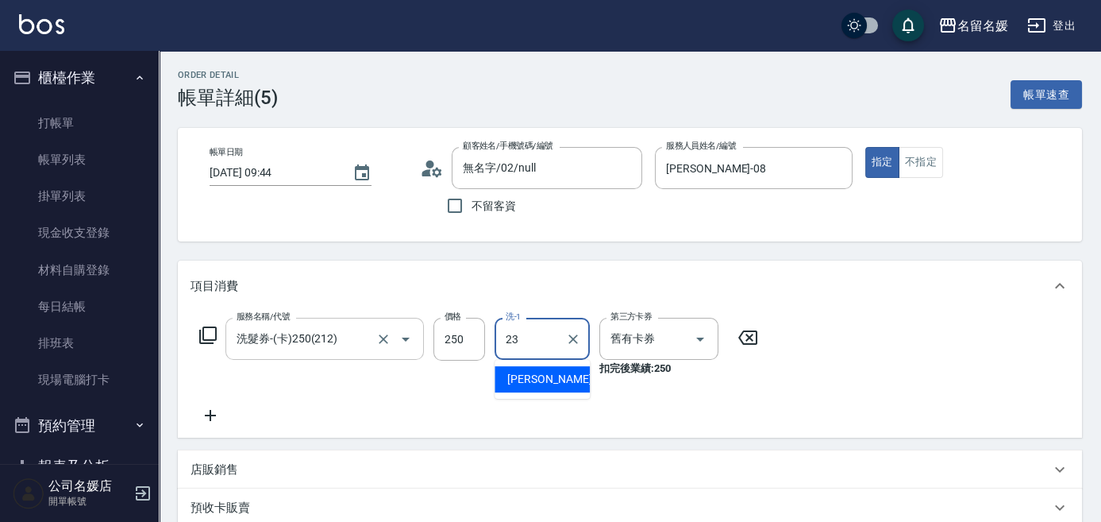
type input "[PERSON_NAME]-23"
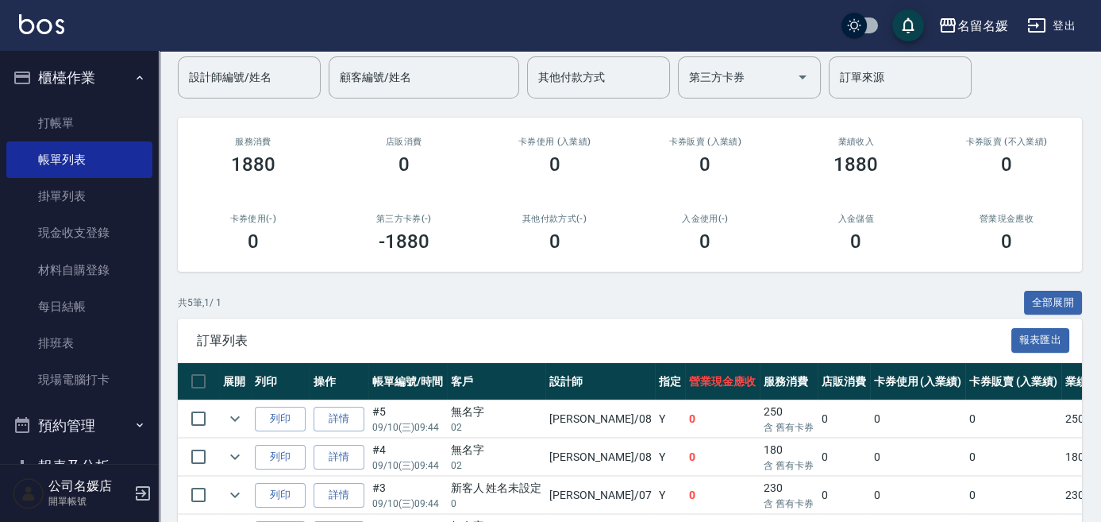
scroll to position [144, 0]
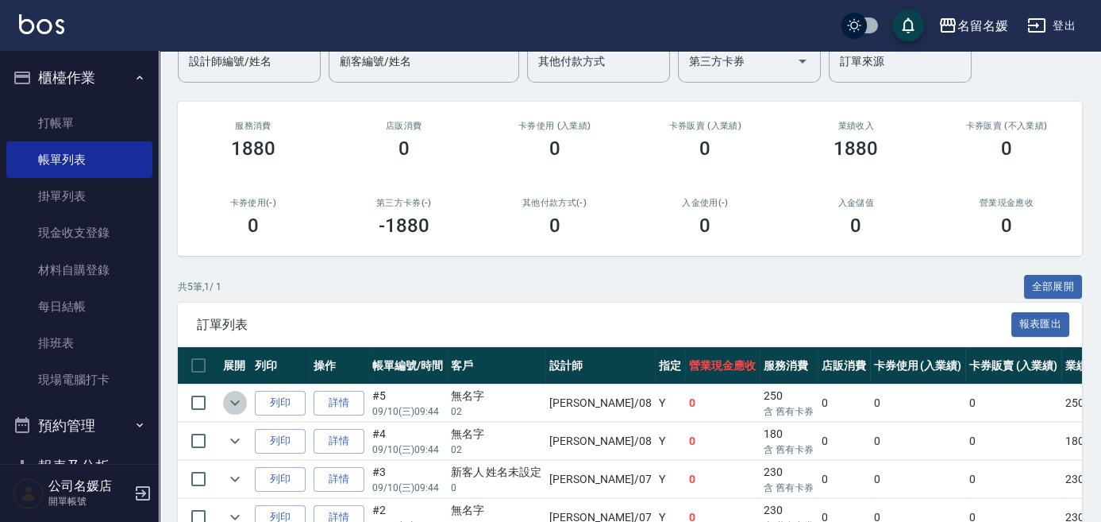
click at [229, 405] on icon "expand row" at bounding box center [234, 402] width 19 height 19
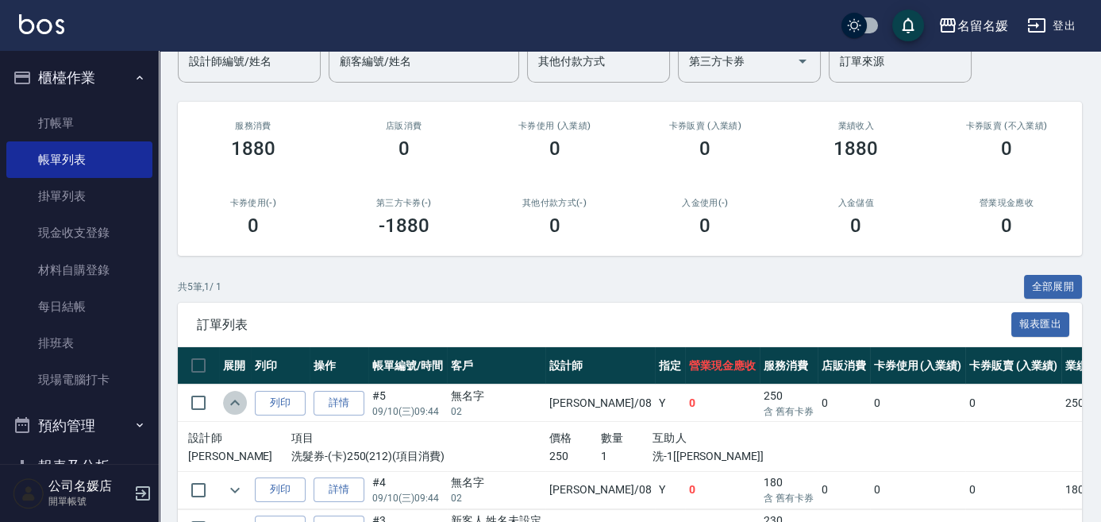
click at [229, 405] on icon "expand row" at bounding box center [234, 402] width 19 height 19
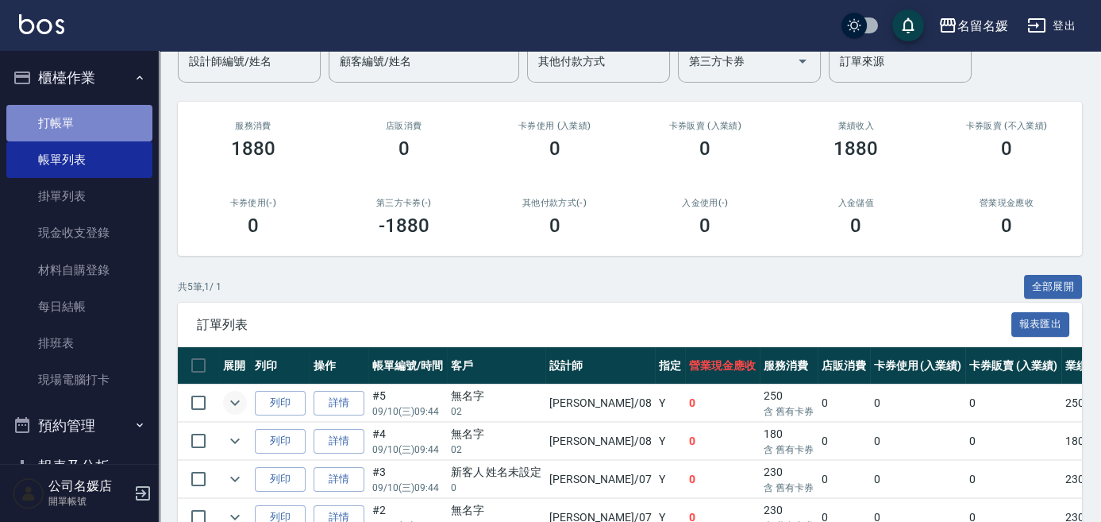
click at [114, 125] on link "打帳單" at bounding box center [79, 123] width 146 height 37
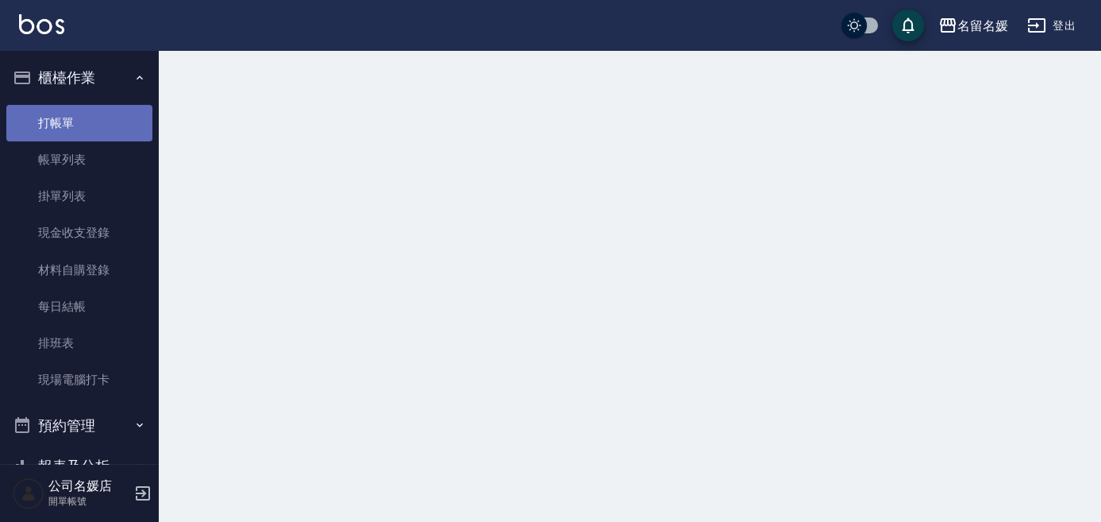
drag, startPoint x: 114, startPoint y: 125, endPoint x: 151, endPoint y: 91, distance: 51.1
click at [115, 123] on link "打帳單" at bounding box center [79, 123] width 146 height 37
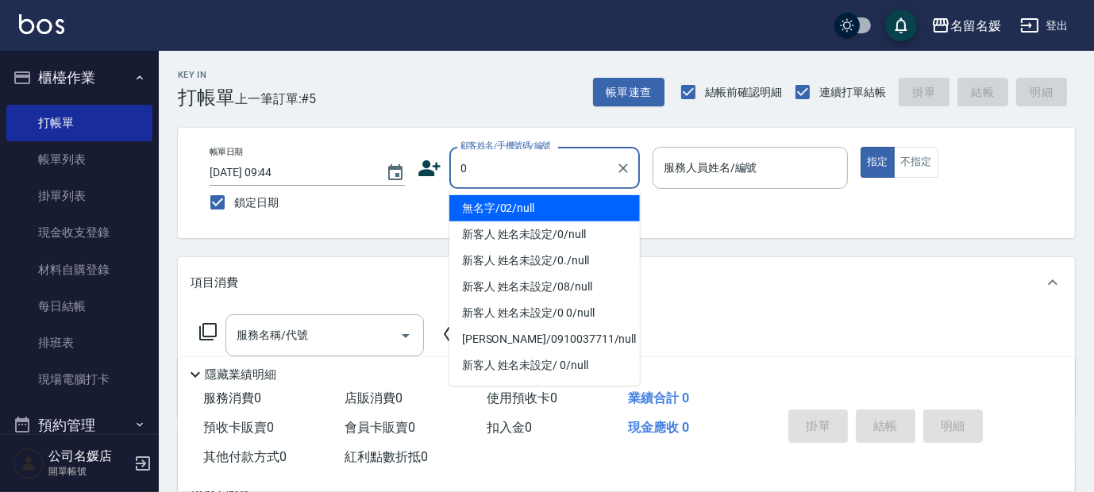
type input "無名字/02/null"
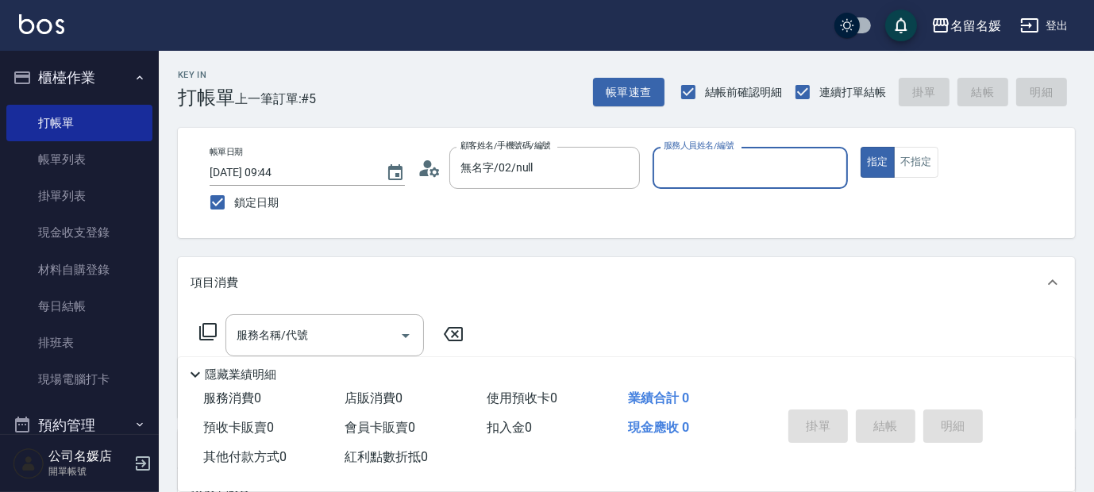
type input "1"
type input "新客人 姓名未設定/0/null"
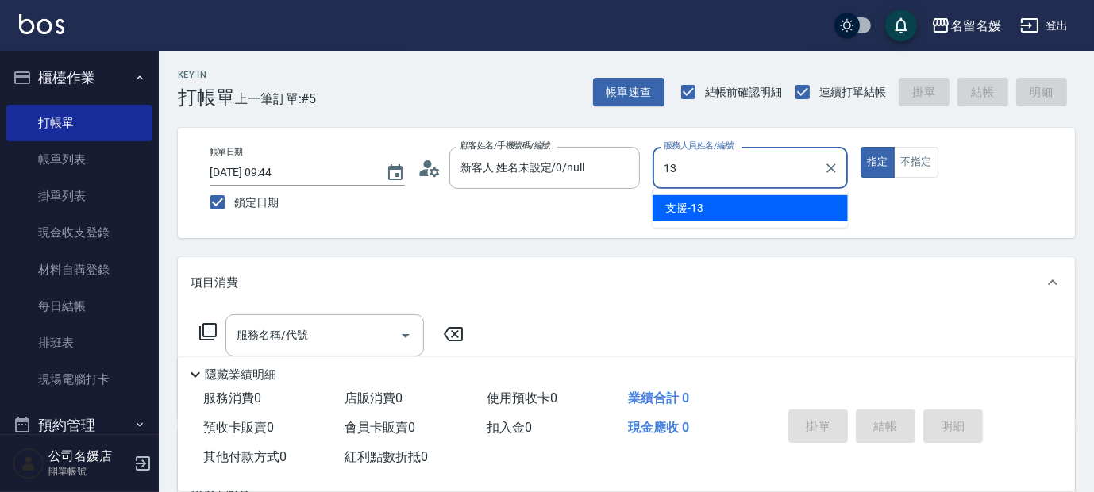
type input "13"
type button "true"
type input "支援-13"
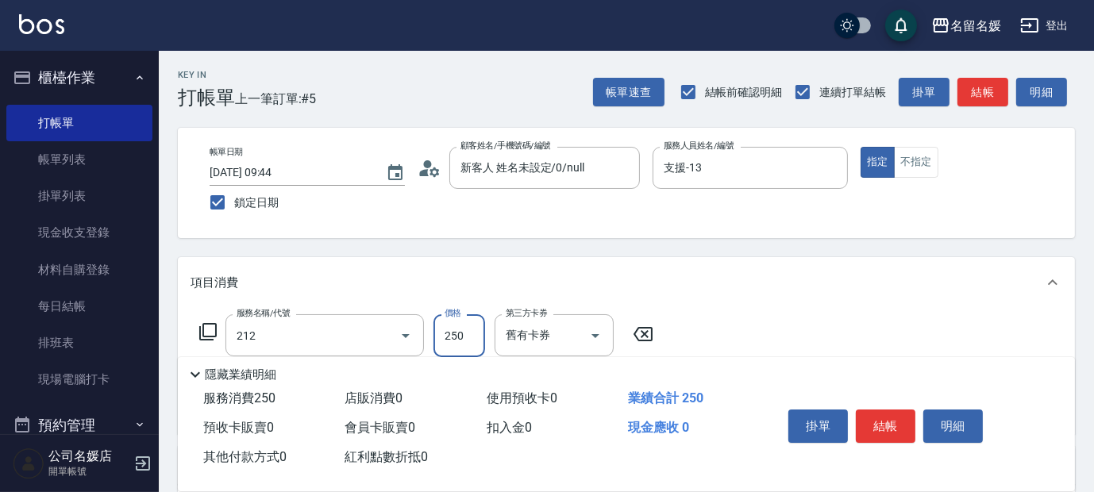
type input "洗髮券-(卡)250(212)"
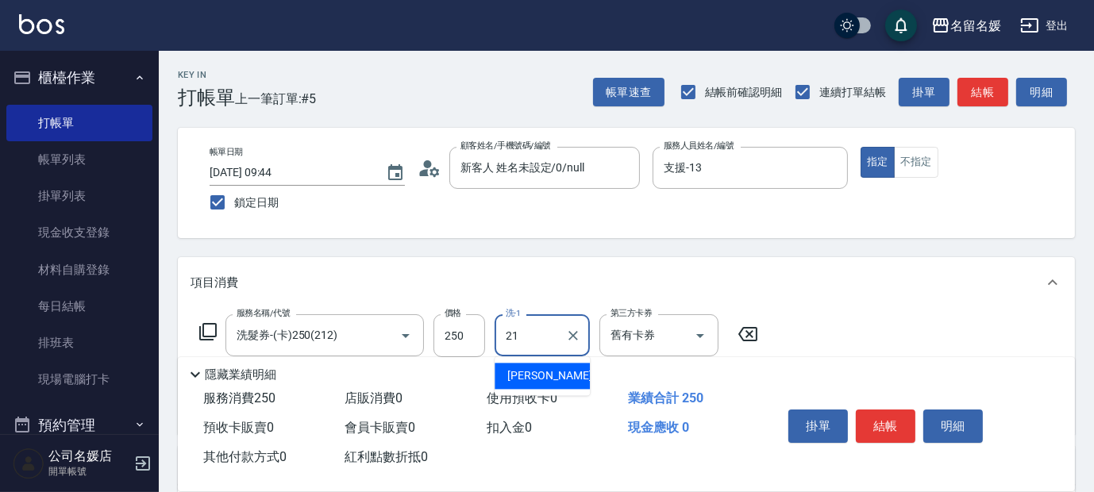
type input "[PERSON_NAME]-21"
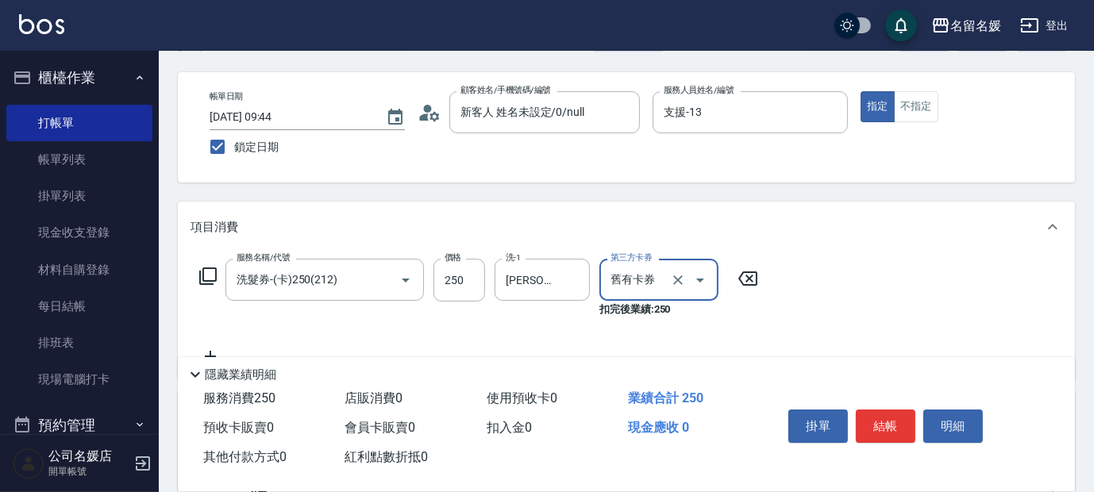
scroll to position [71, 0]
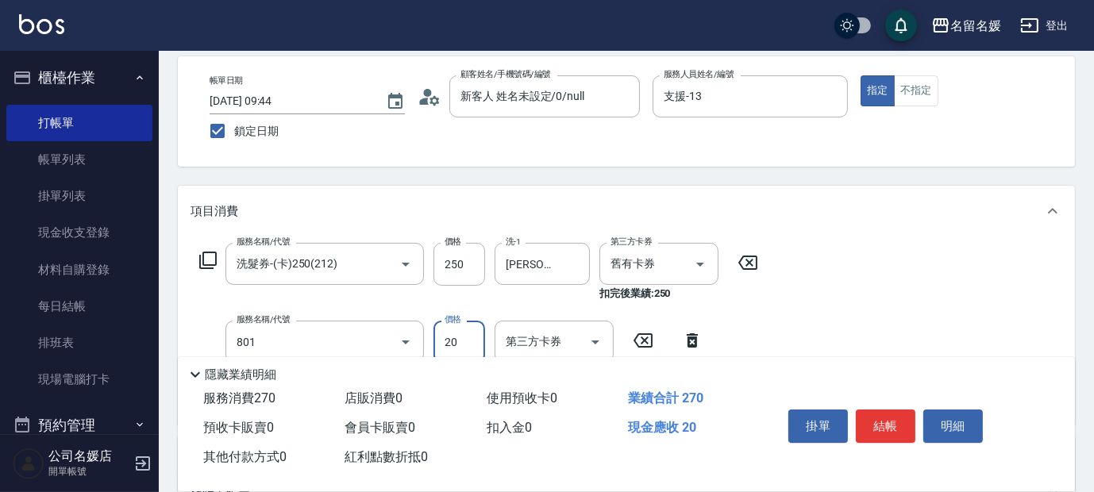
type input "潤絲(801)"
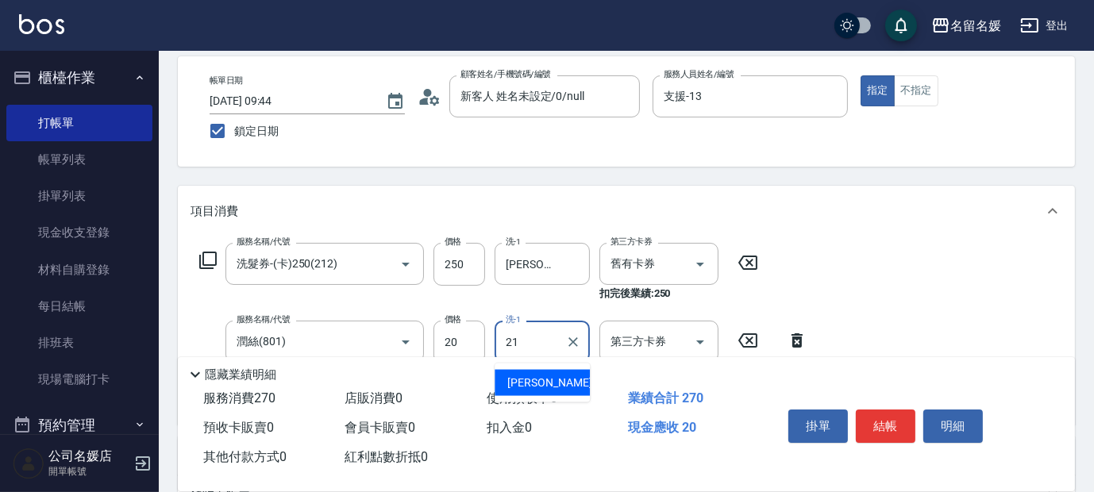
type input "[PERSON_NAME]-21"
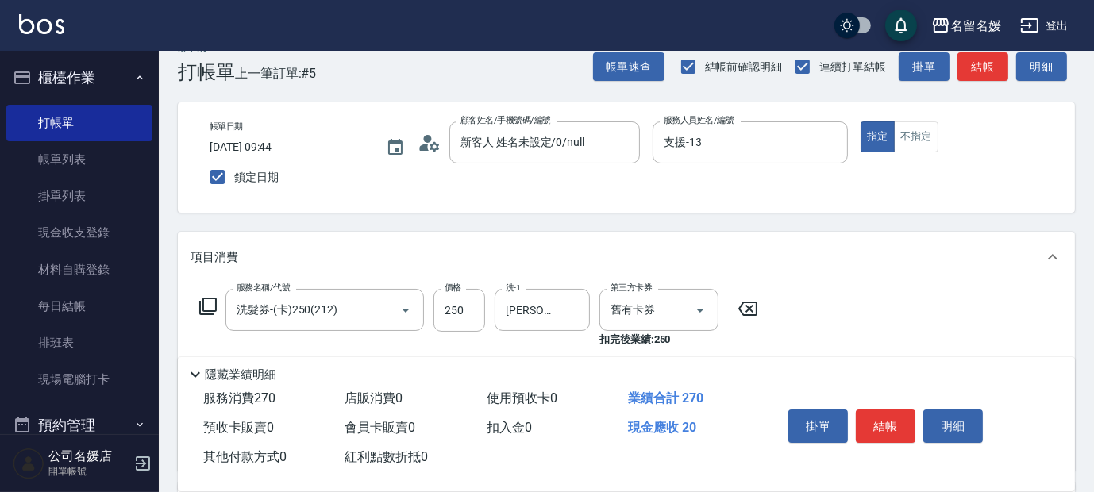
scroll to position [0, 0]
